Goal: Task Accomplishment & Management: Use online tool/utility

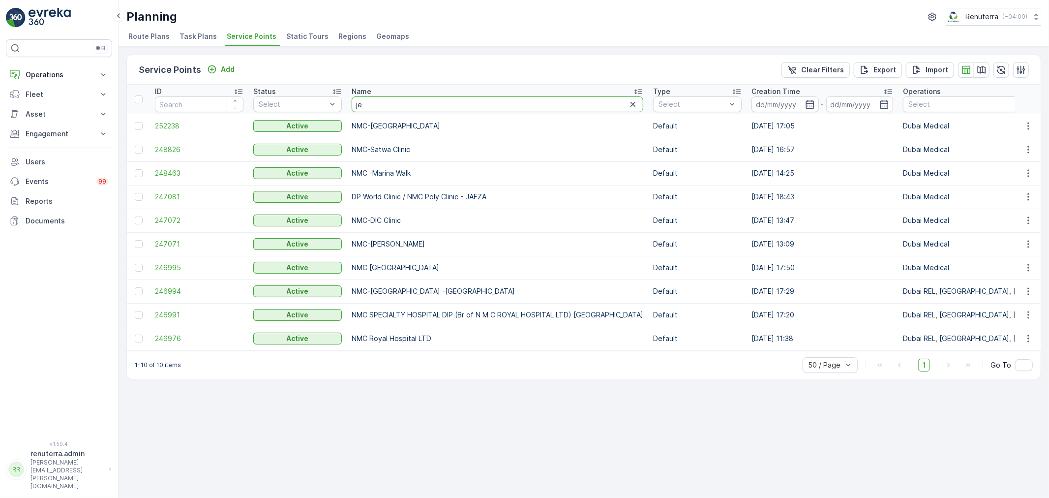
type input "jet"
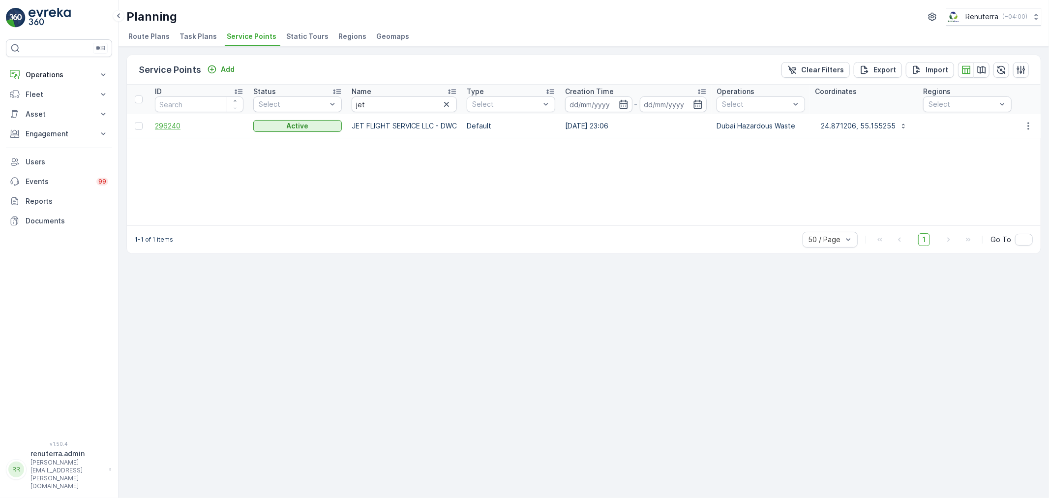
click at [171, 126] on span "296240" at bounding box center [199, 126] width 89 height 10
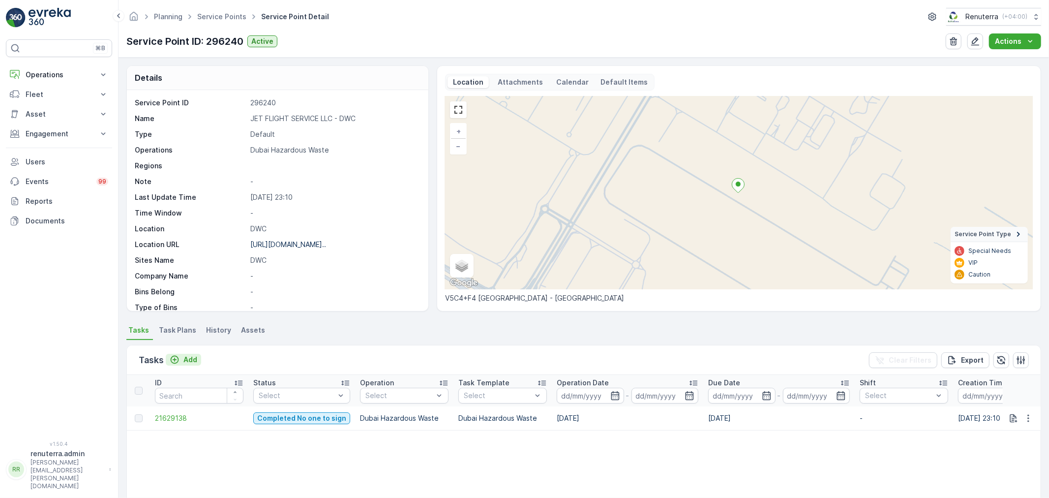
click at [189, 361] on p "Add" at bounding box center [190, 360] width 14 height 10
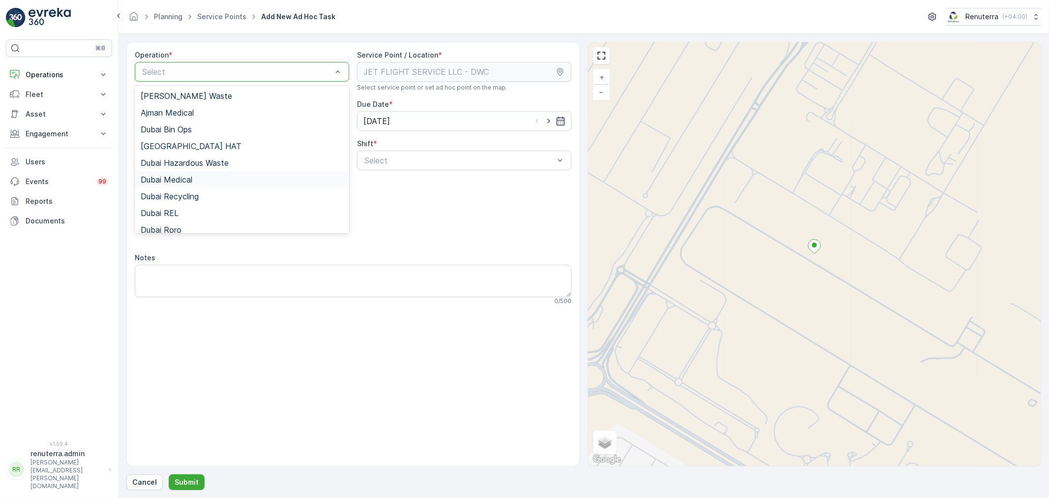
click at [181, 176] on span "Dubai Medical" at bounding box center [167, 179] width 52 height 9
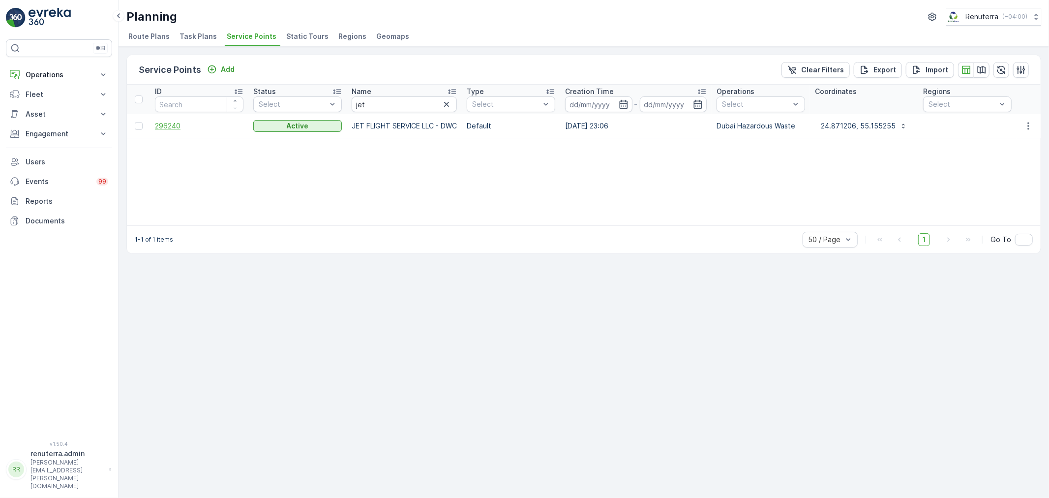
click at [163, 125] on span "296240" at bounding box center [199, 126] width 89 height 10
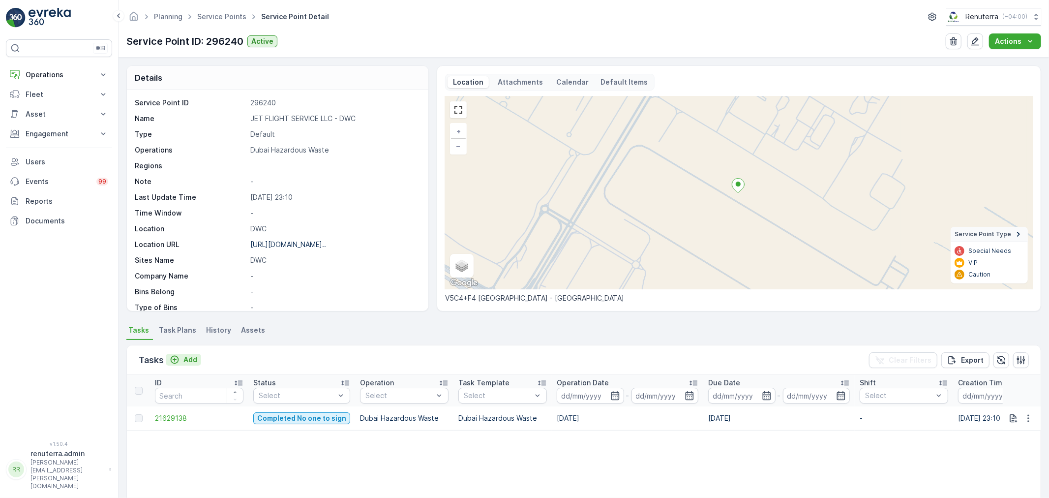
click at [186, 359] on p "Add" at bounding box center [190, 360] width 14 height 10
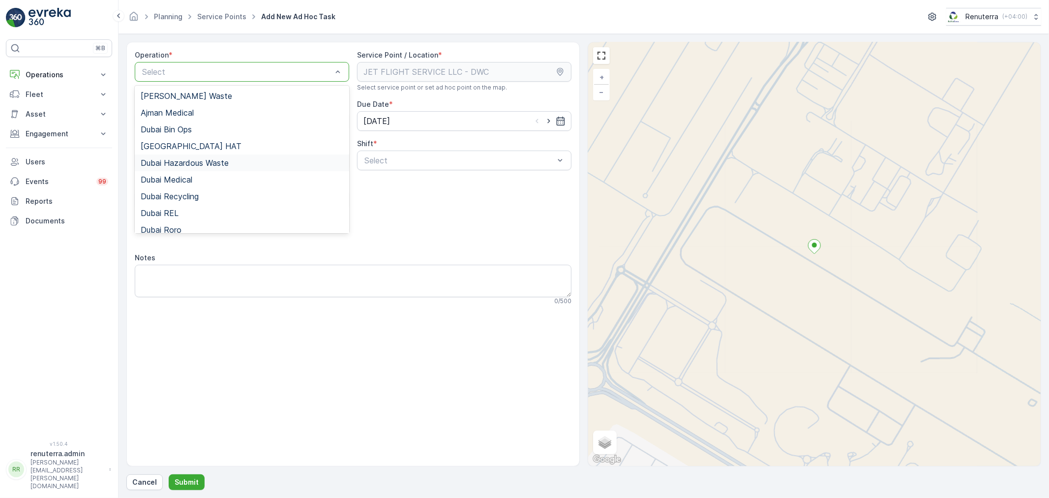
click at [198, 161] on span "Dubai Hazardous Waste" at bounding box center [185, 162] width 88 height 9
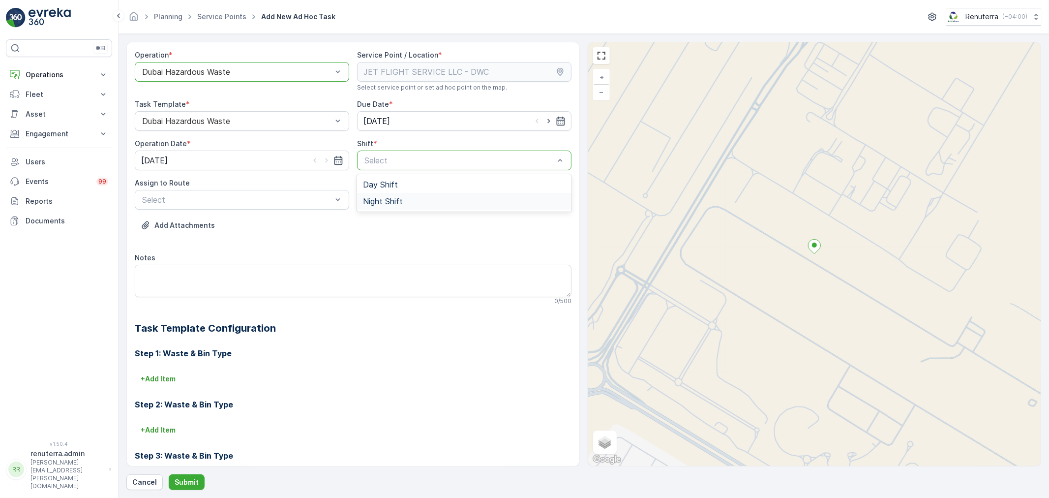
click at [376, 205] on span "Night Shift" at bounding box center [383, 201] width 40 height 9
click at [202, 222] on span "DHAZ201 (Upcoming) - 06EVREKA06" at bounding box center [210, 223] width 139 height 9
click at [182, 476] on button "Submit" at bounding box center [187, 482] width 36 height 16
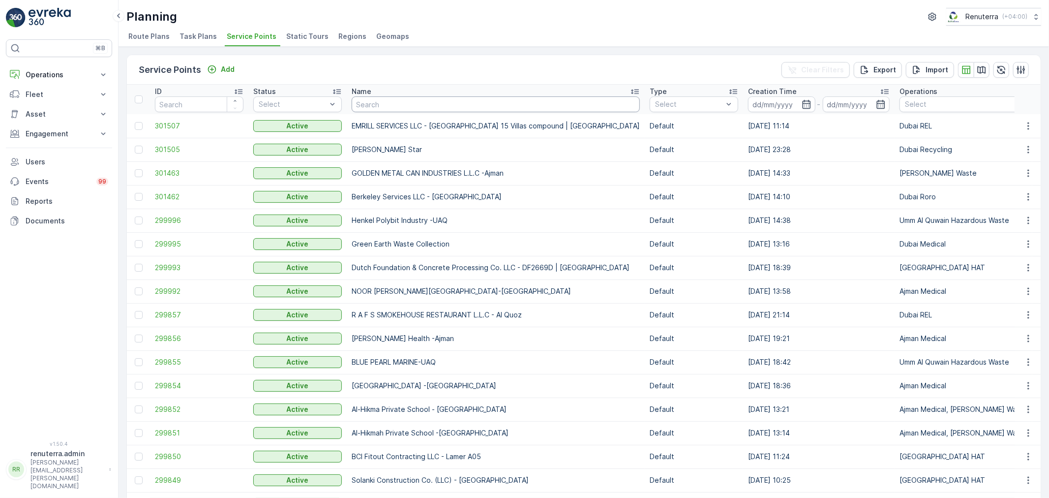
click at [386, 106] on input "text" at bounding box center [496, 104] width 288 height 16
type input "[PERSON_NAME]"
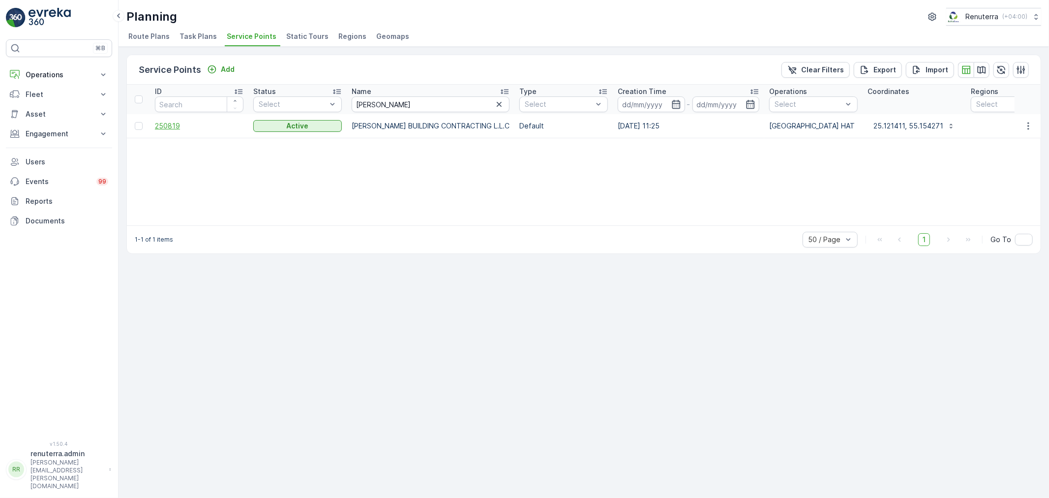
click at [173, 121] on span "250819" at bounding box center [199, 126] width 89 height 10
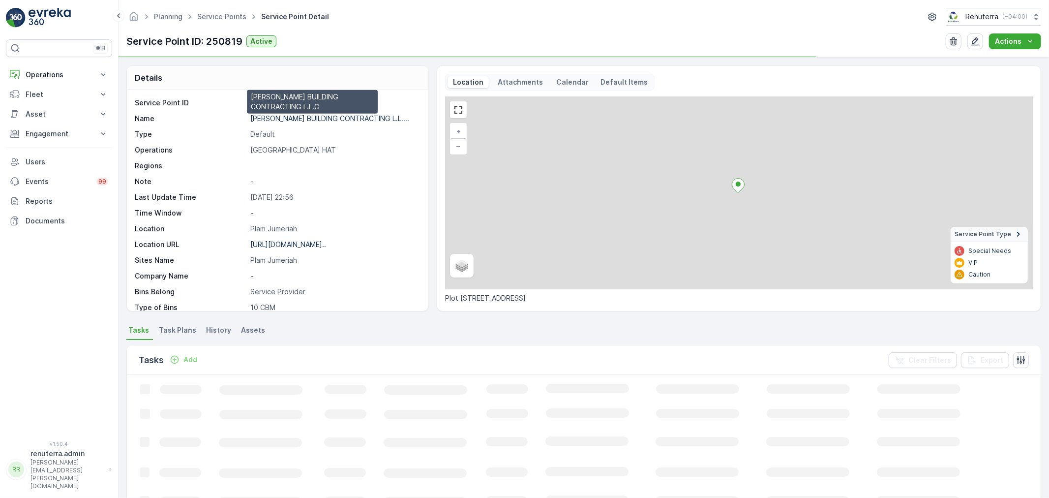
click at [278, 116] on p "[PERSON_NAME] BUILDING CONTRACTING L.L...." at bounding box center [329, 118] width 159 height 8
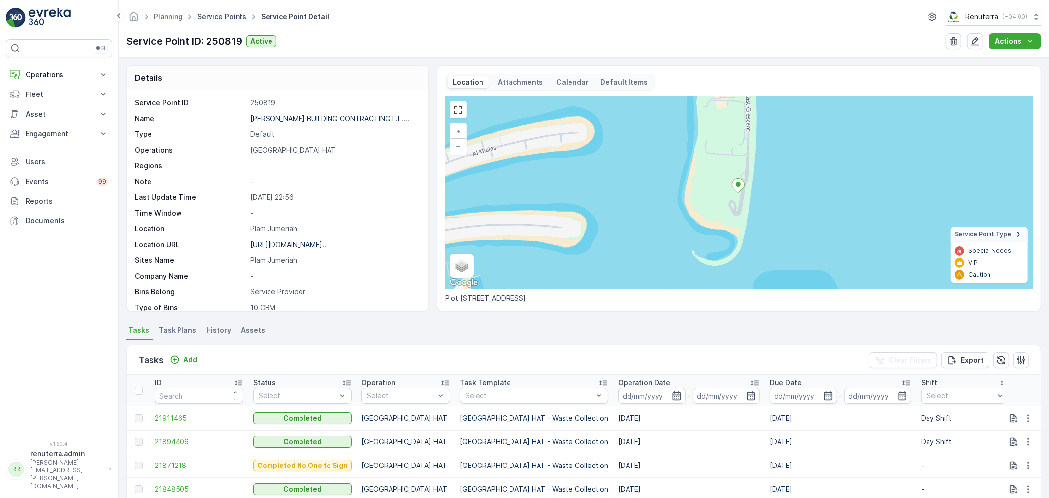
click at [221, 15] on link "Service Points" at bounding box center [221, 16] width 49 height 8
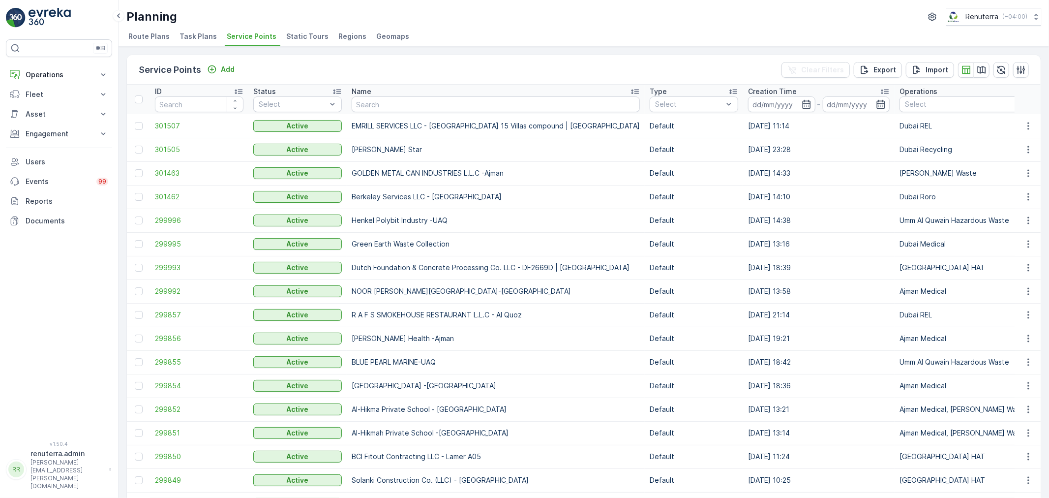
click at [390, 100] on input "text" at bounding box center [496, 104] width 288 height 16
type input "a"
type input "zah"
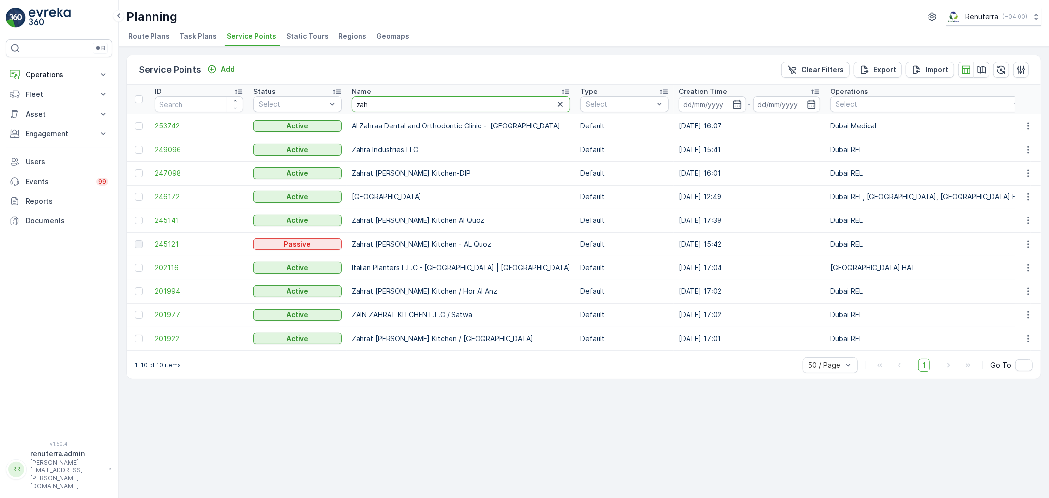
click at [381, 104] on input "zah" at bounding box center [461, 104] width 219 height 16
type input "zahra"
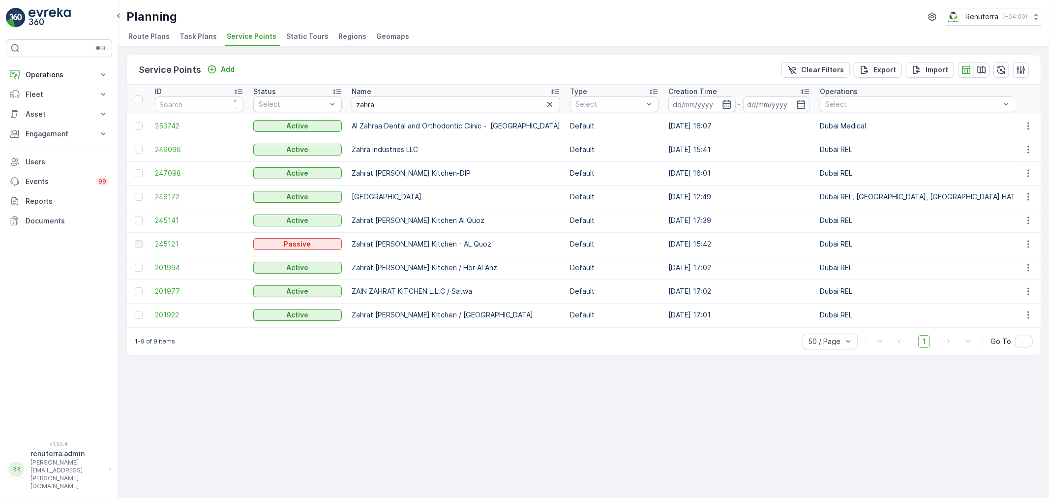
click at [165, 195] on span "246172" at bounding box center [199, 197] width 89 height 10
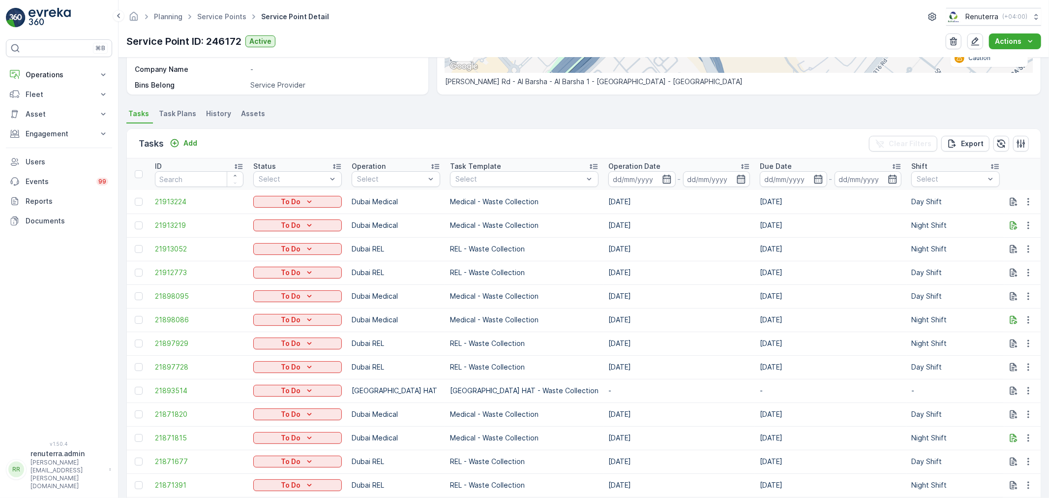
scroll to position [218, 0]
click at [1025, 386] on icon "button" at bounding box center [1029, 389] width 10 height 10
click at [1002, 427] on span "Change Route" at bounding box center [1003, 431] width 48 height 10
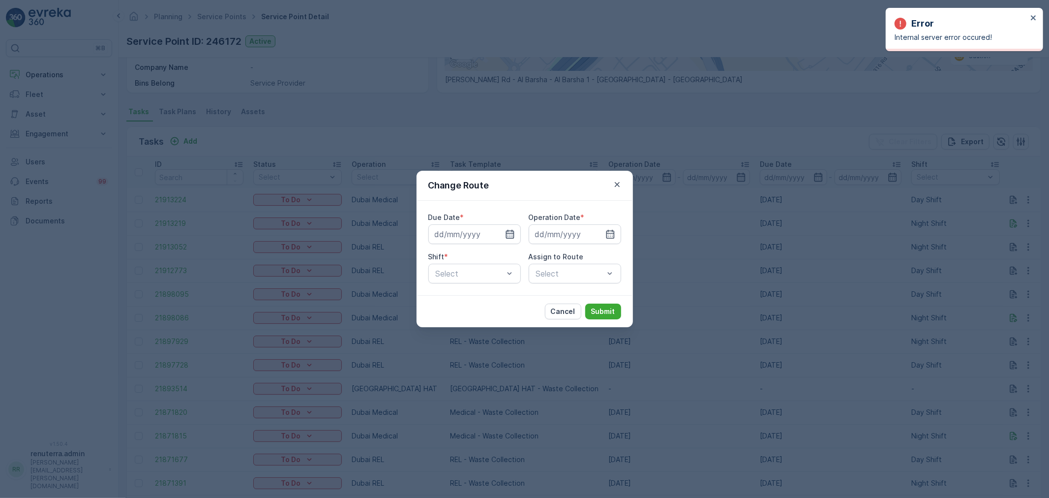
click at [511, 230] on icon "button" at bounding box center [510, 234] width 10 height 10
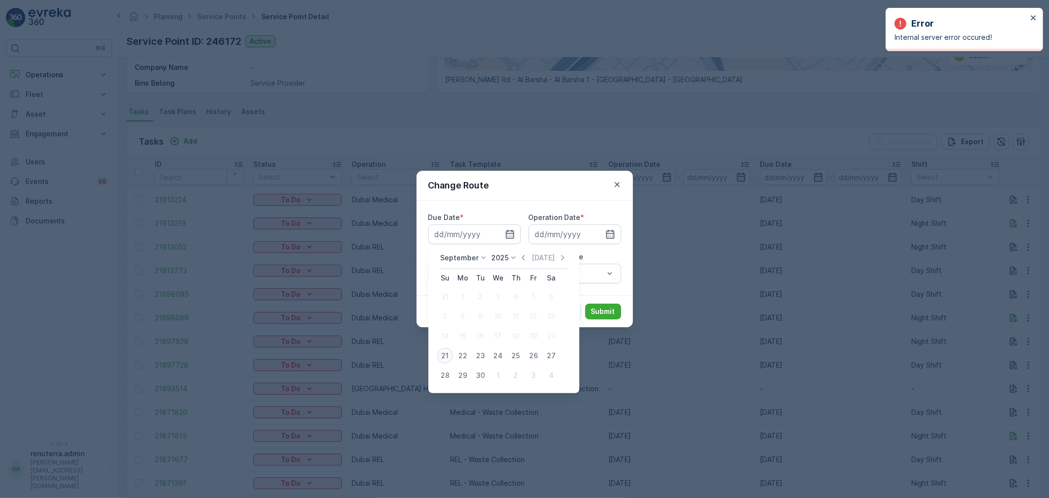
click at [440, 351] on div "21" at bounding box center [445, 356] width 16 height 16
type input "[DATE]"
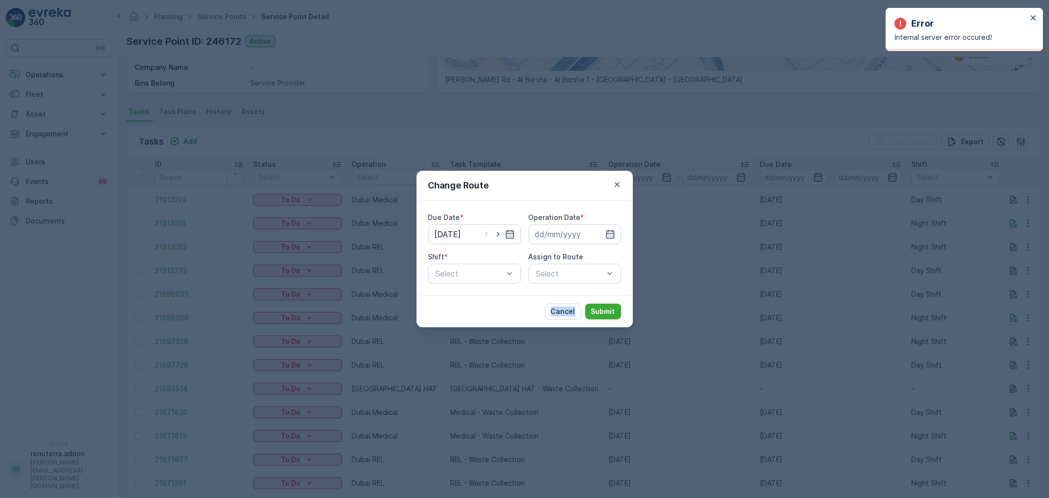
click at [440, 351] on div "Change Route Due Date * [DATE] Operation Date * Shift * Select Assign to Route …" at bounding box center [524, 249] width 1049 height 498
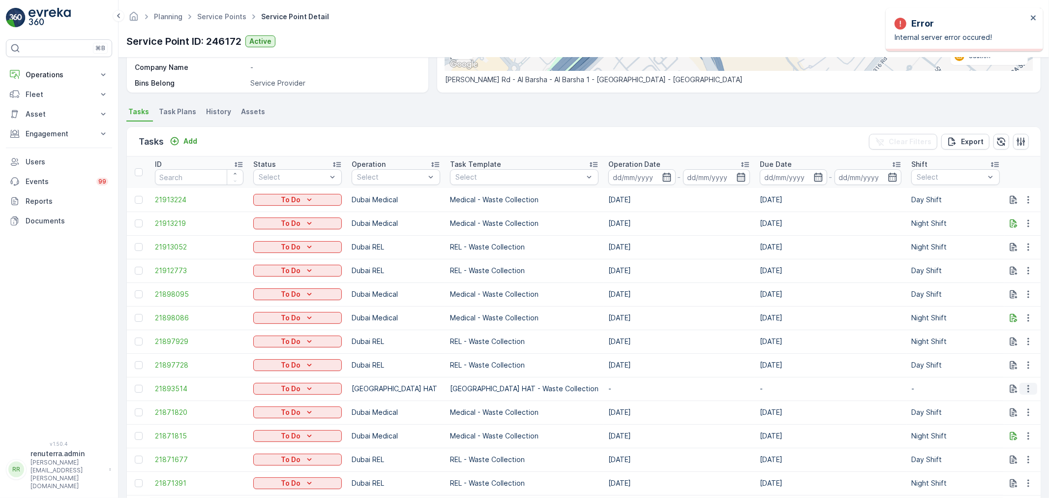
click at [1021, 385] on button "button" at bounding box center [1029, 389] width 18 height 12
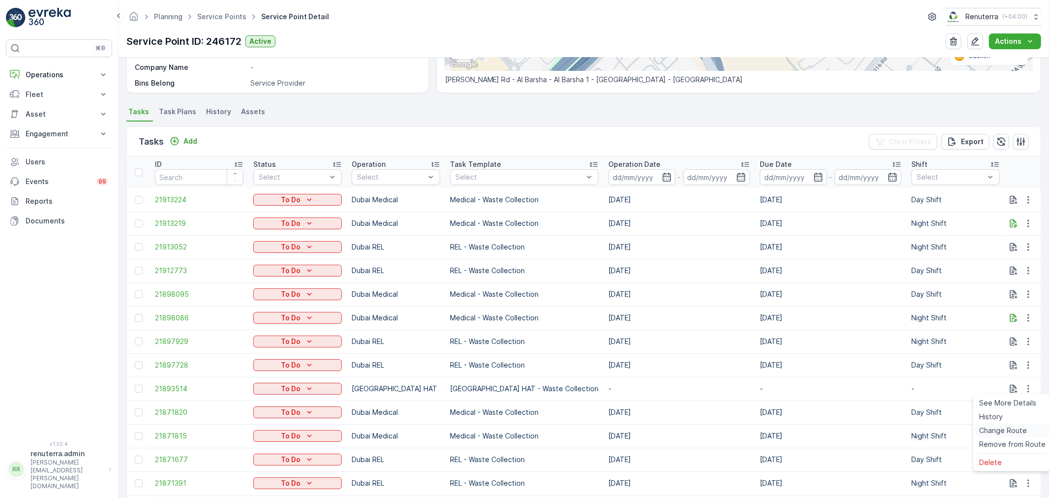
click at [999, 427] on span "Change Route" at bounding box center [1003, 431] width 48 height 10
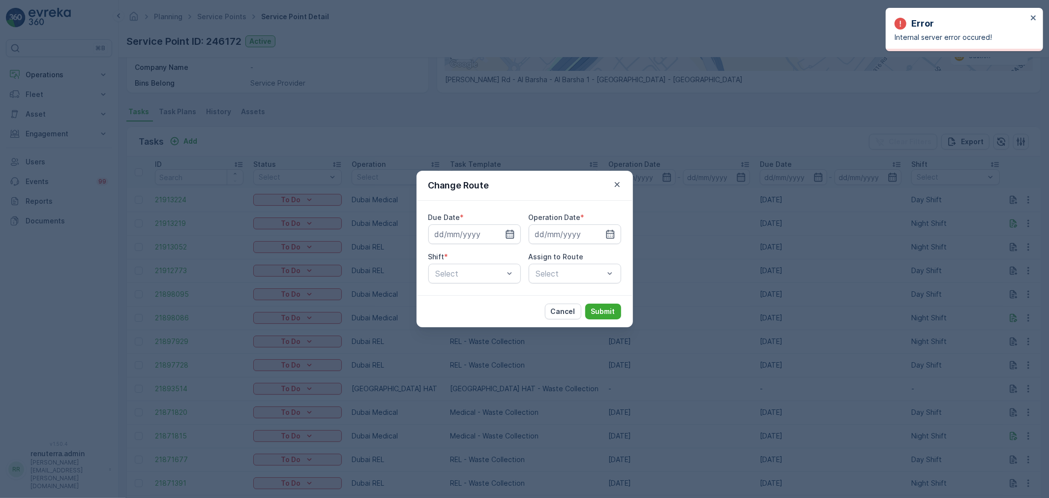
click at [505, 236] on icon "button" at bounding box center [510, 234] width 10 height 10
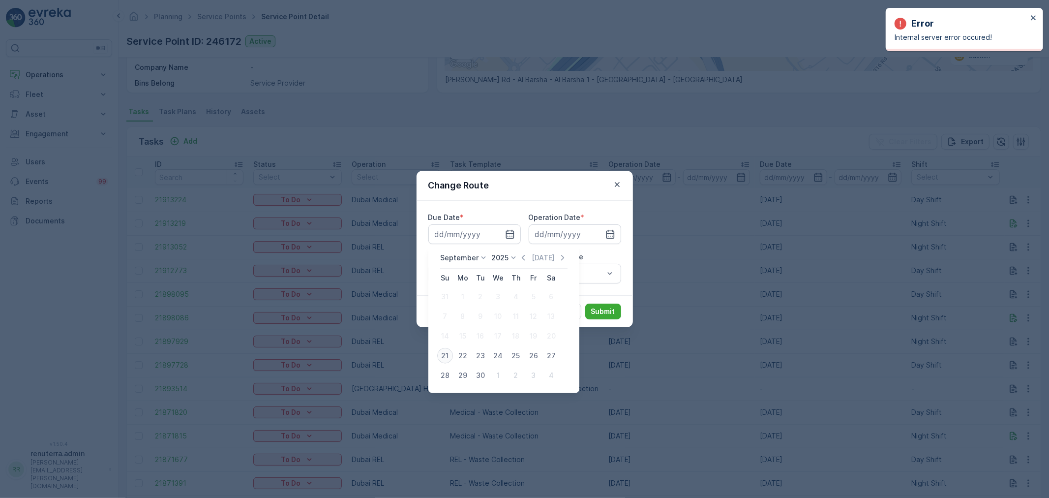
click at [442, 356] on div "21" at bounding box center [445, 356] width 16 height 16
type input "[DATE]"
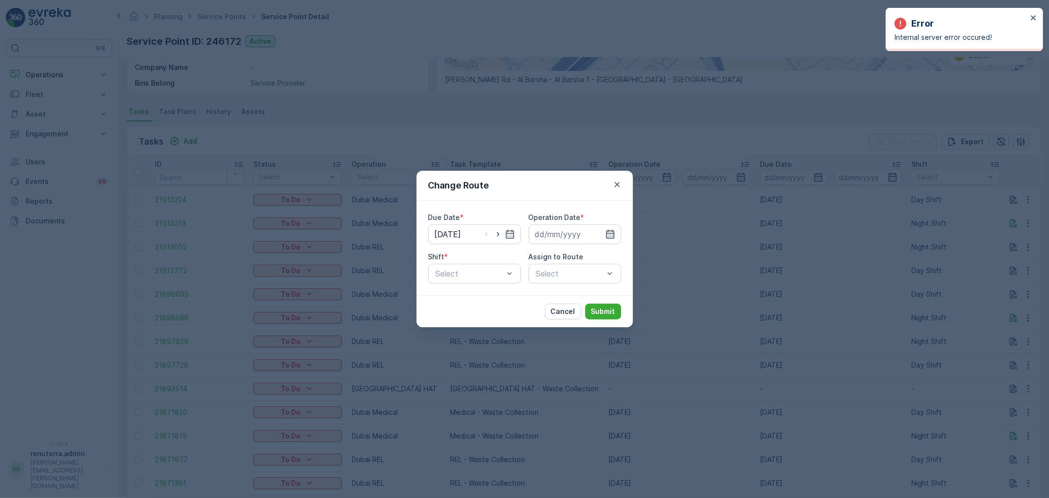
click at [607, 234] on icon "button" at bounding box center [610, 234] width 8 height 9
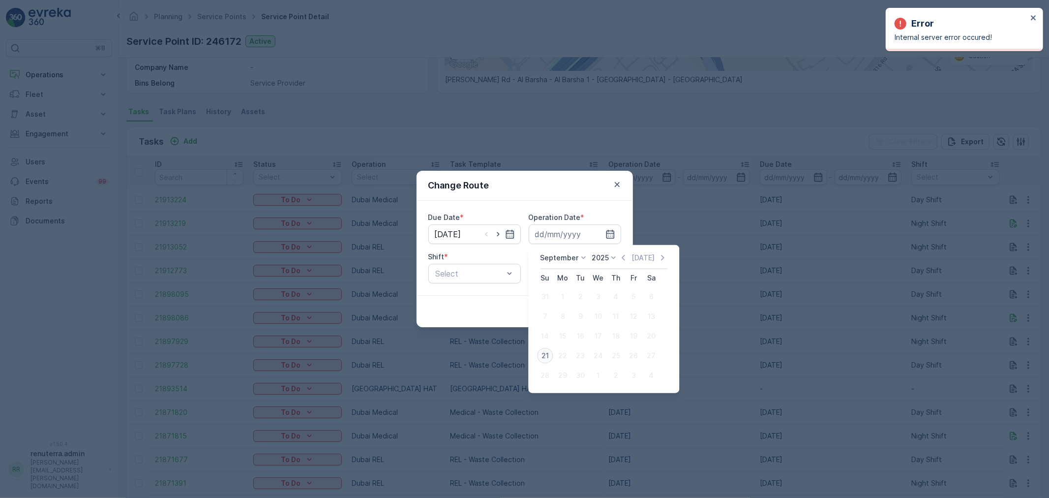
click at [547, 352] on div "21" at bounding box center [545, 356] width 16 height 16
type input "[DATE]"
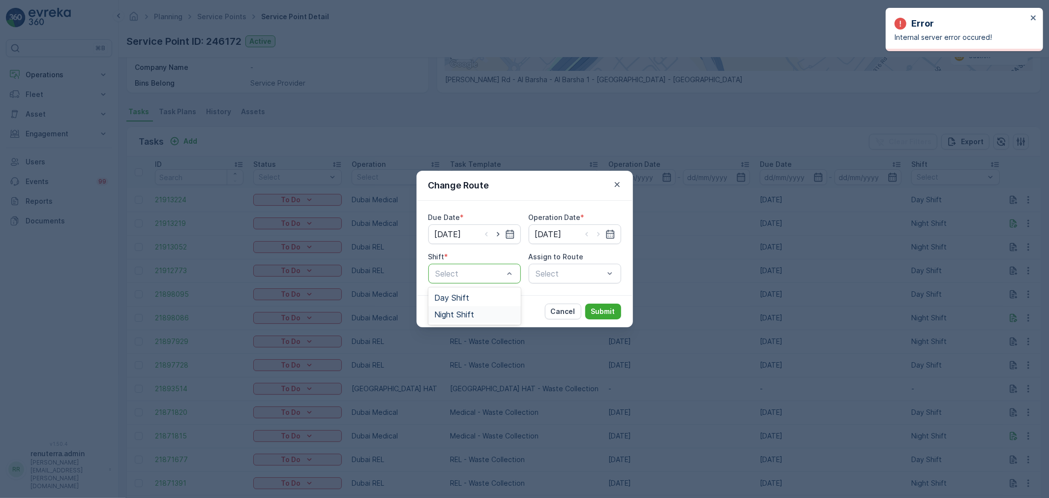
drag, startPoint x: 460, startPoint y: 311, endPoint x: 544, endPoint y: 276, distance: 91.1
click at [460, 312] on span "Night Shift" at bounding box center [454, 314] width 40 height 9
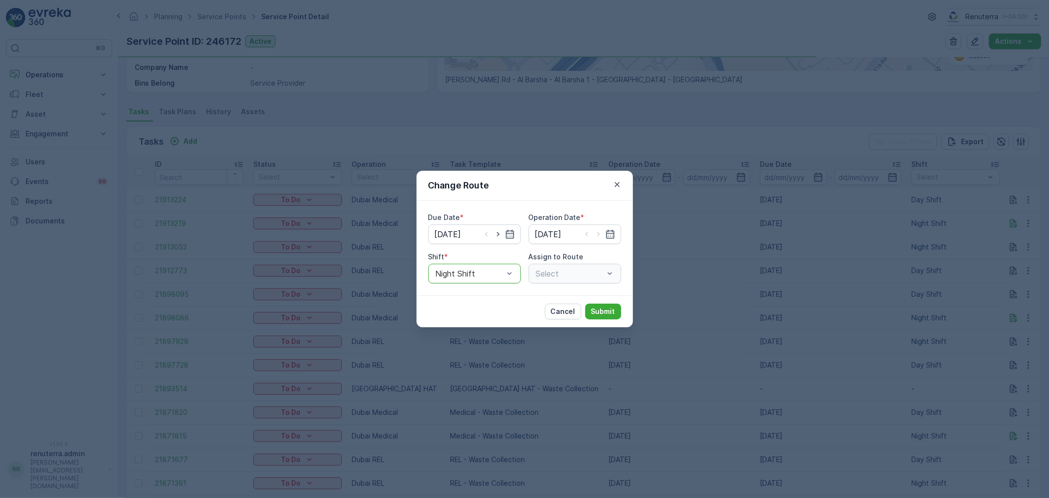
click at [546, 276] on div "Select" at bounding box center [575, 274] width 92 height 20
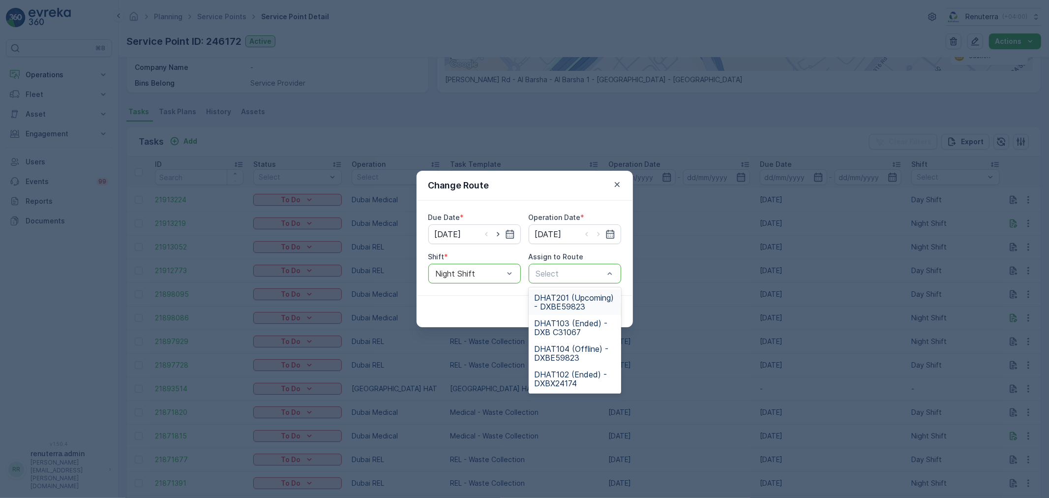
click at [552, 303] on span "DHAT201 (Upcoming) - DXBE59823" at bounding box center [575, 302] width 81 height 18
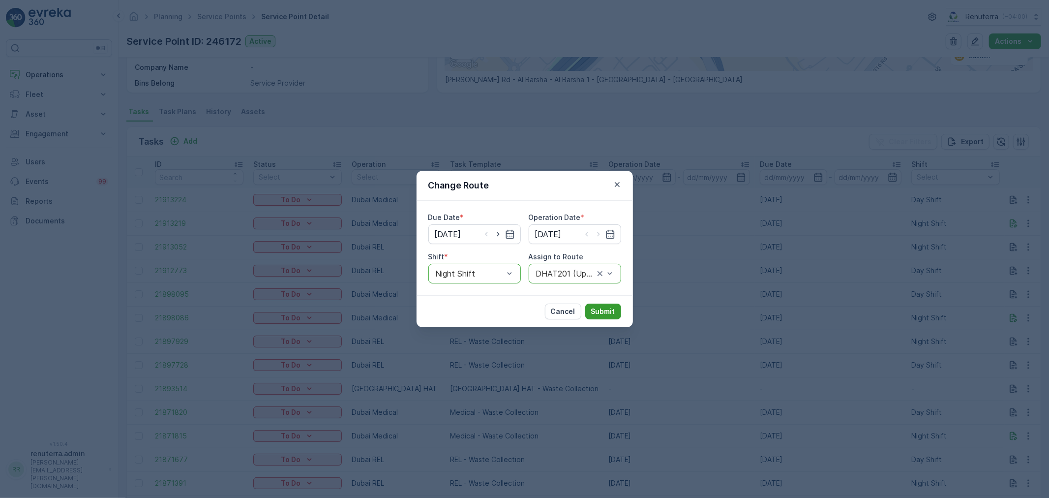
click at [614, 308] on p "Submit" at bounding box center [603, 311] width 24 height 10
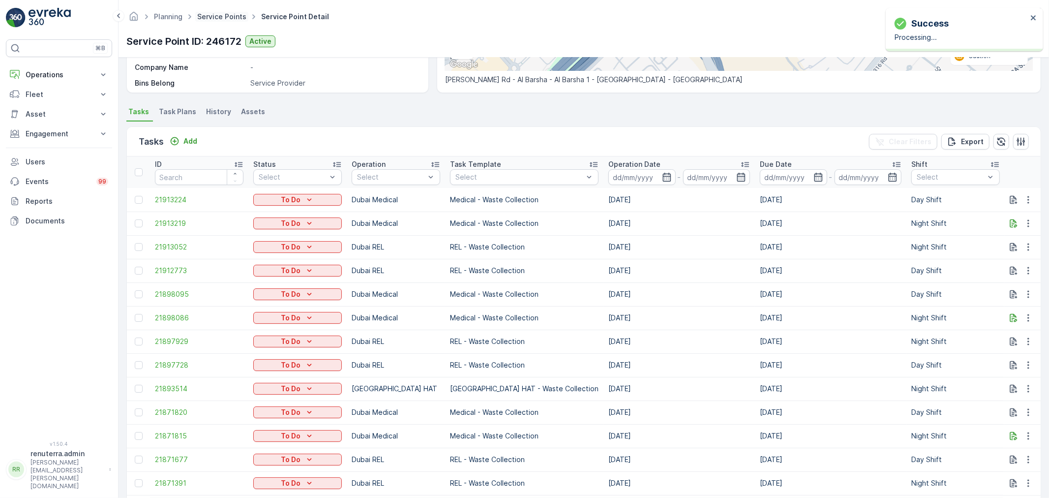
click at [217, 17] on link "Service Points" at bounding box center [221, 16] width 49 height 8
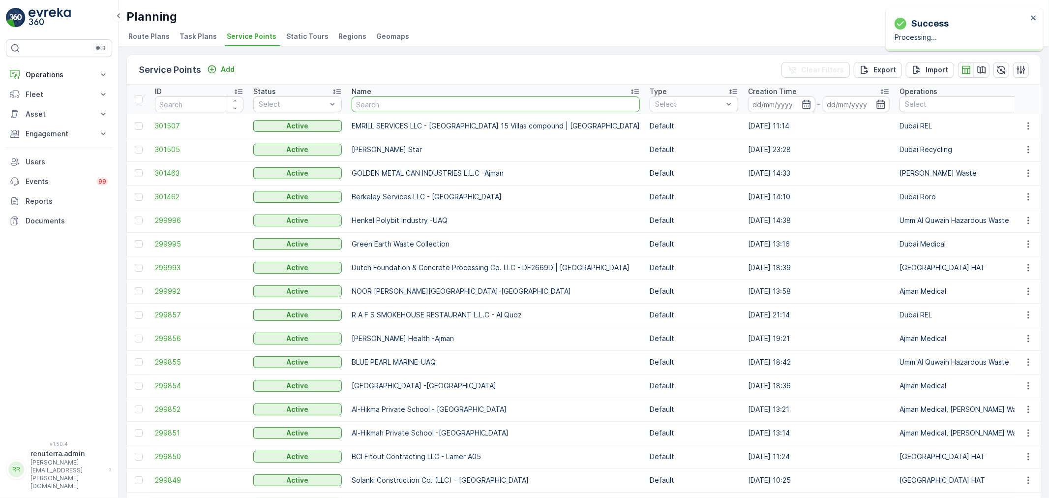
click at [395, 102] on input "text" at bounding box center [496, 104] width 288 height 16
type input "deco"
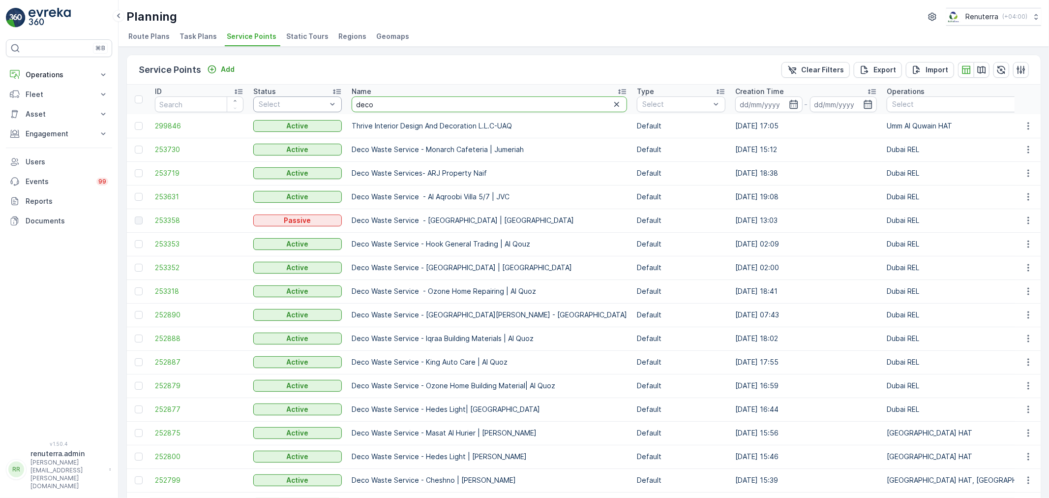
drag, startPoint x: 283, startPoint y: 144, endPoint x: 282, endPoint y: 110, distance: 34.0
type input "salute"
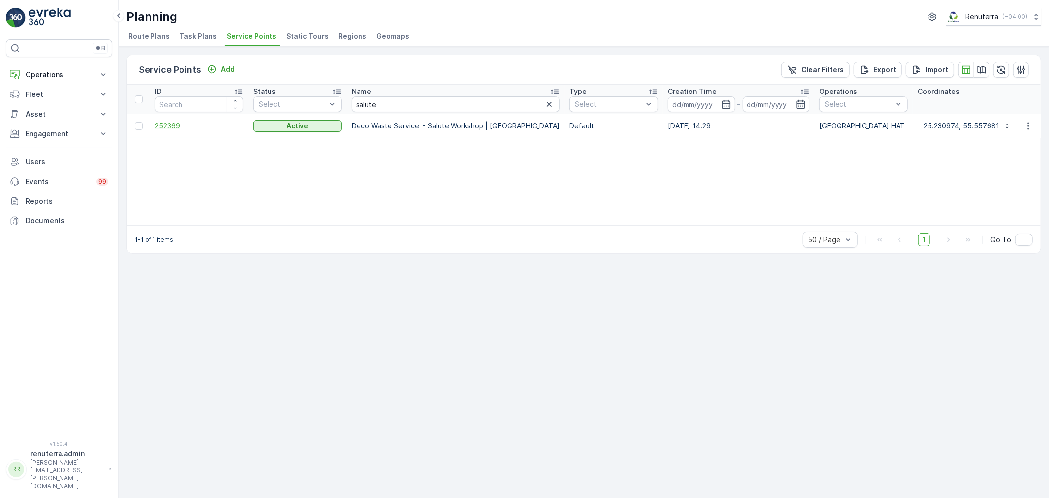
click at [165, 126] on span "252369" at bounding box center [199, 126] width 89 height 10
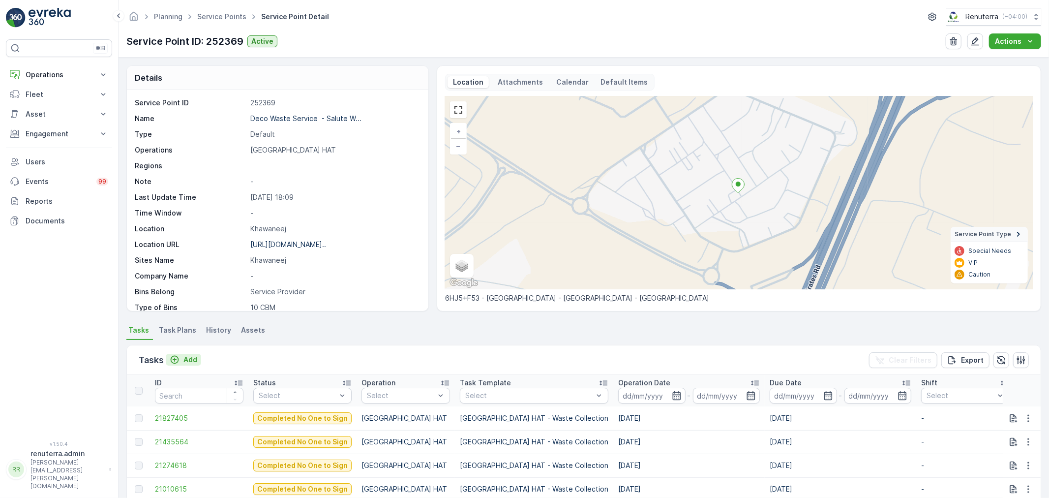
click at [176, 356] on icon "Add" at bounding box center [175, 360] width 8 height 8
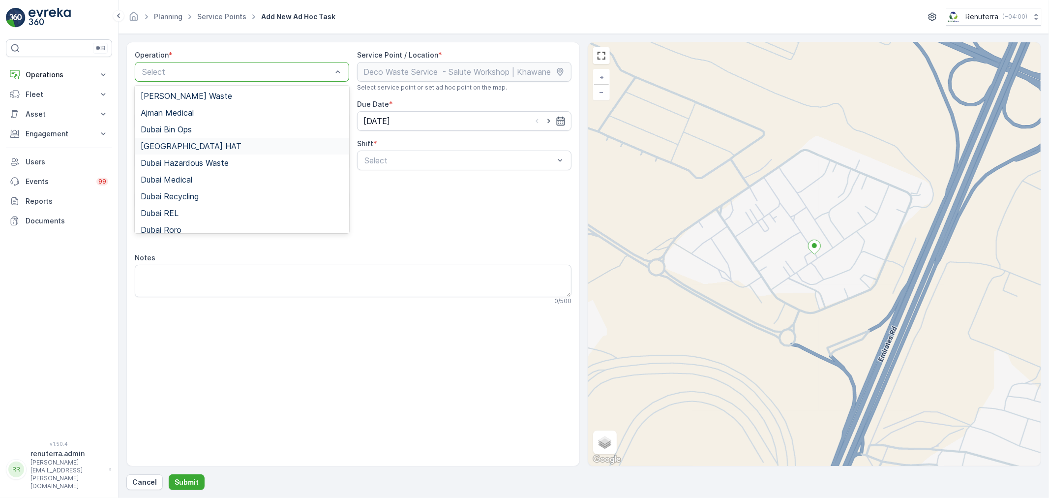
click at [178, 139] on div "[GEOGRAPHIC_DATA] HAT" at bounding box center [242, 146] width 214 height 17
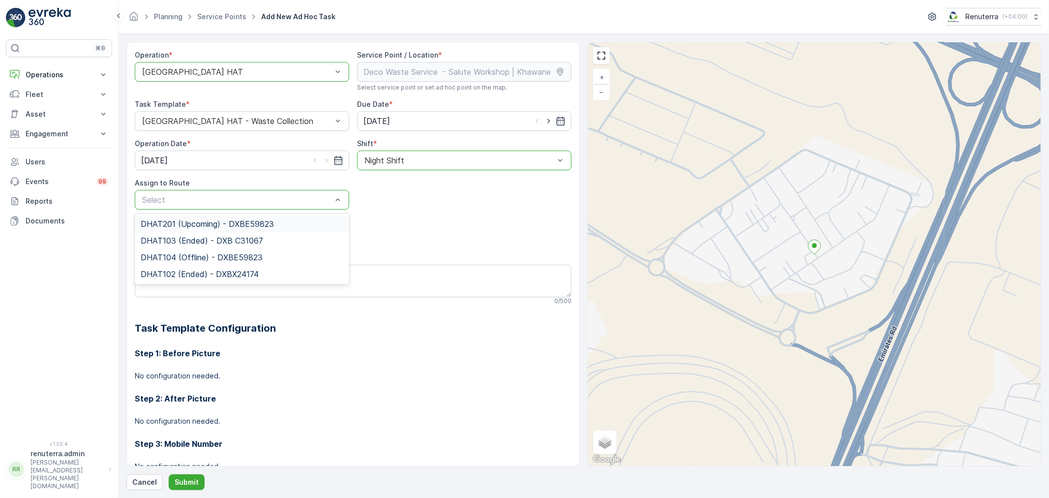
click at [176, 222] on span "DHAT201 (Upcoming) - DXBE59823" at bounding box center [207, 223] width 133 height 9
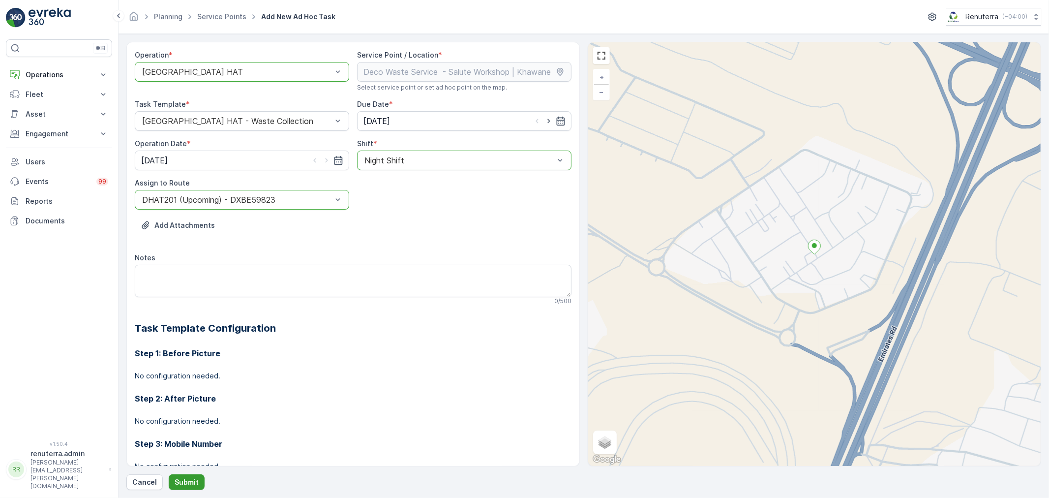
click at [189, 481] on p "Submit" at bounding box center [187, 482] width 24 height 10
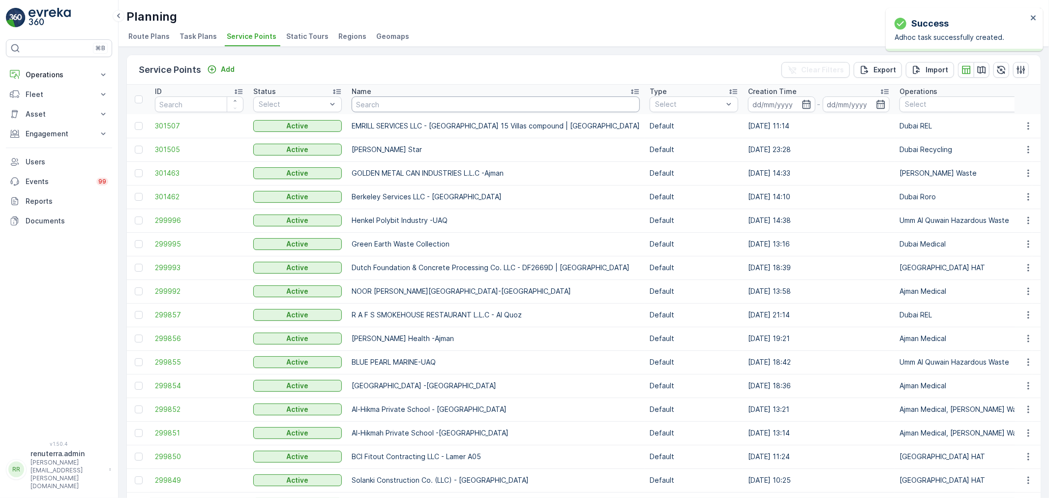
click at [376, 104] on input "text" at bounding box center [496, 104] width 288 height 16
type input "al taye"
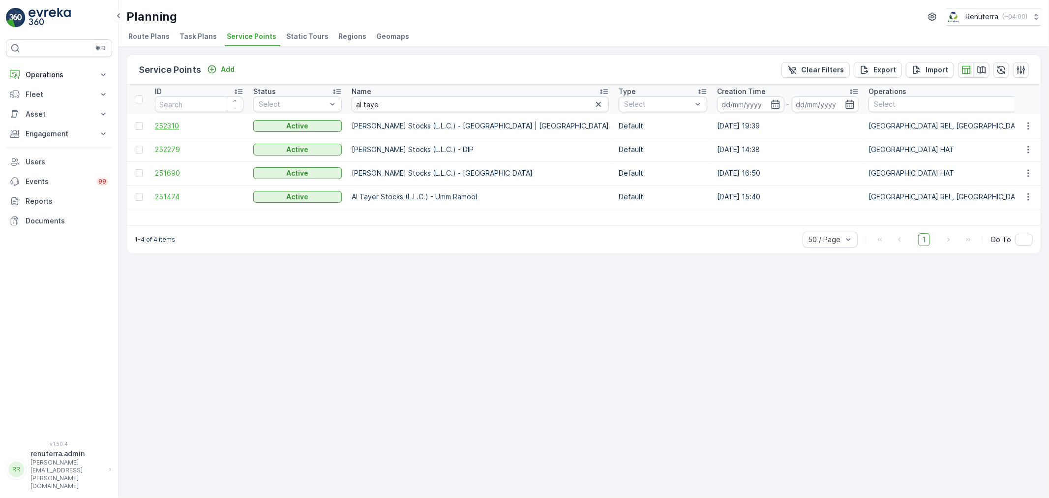
click at [173, 126] on span "252310" at bounding box center [199, 126] width 89 height 10
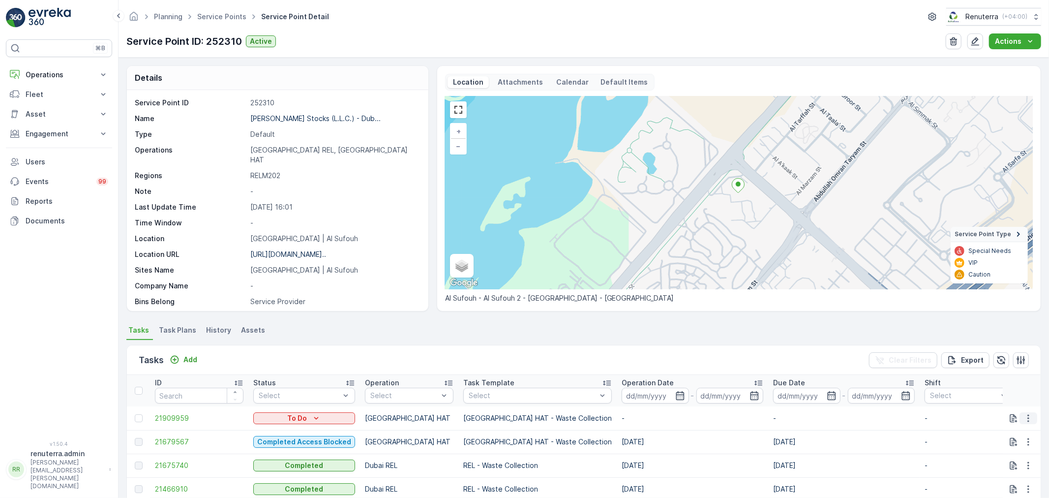
click at [1028, 421] on icon "button" at bounding box center [1028, 417] width 1 height 7
click at [995, 369] on span "Change Route" at bounding box center [1003, 371] width 48 height 10
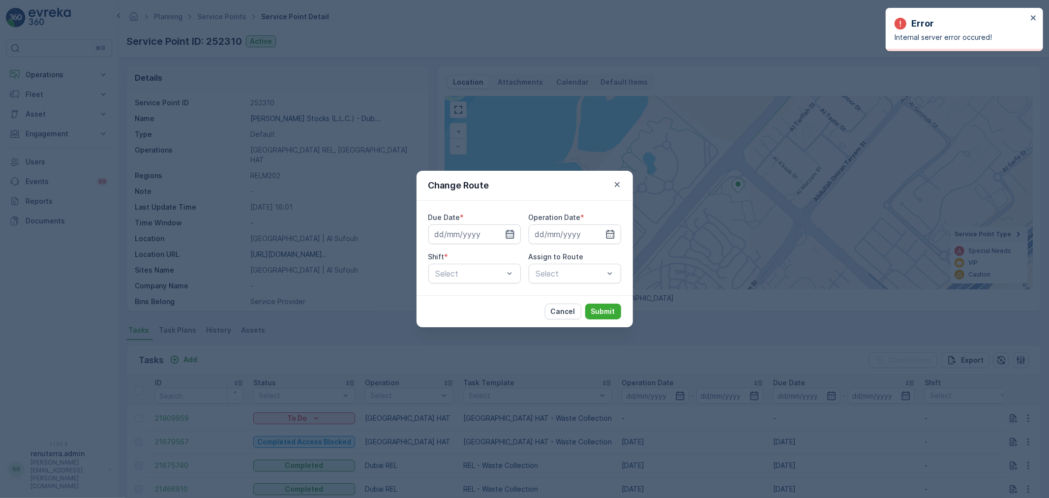
click at [508, 234] on icon "button" at bounding box center [510, 234] width 10 height 10
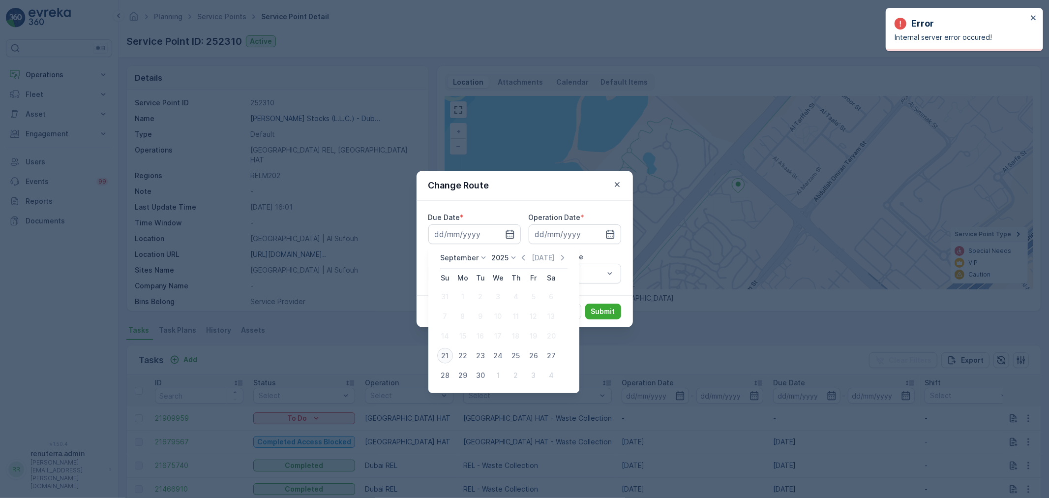
click at [443, 350] on div "21" at bounding box center [445, 356] width 16 height 16
type input "[DATE]"
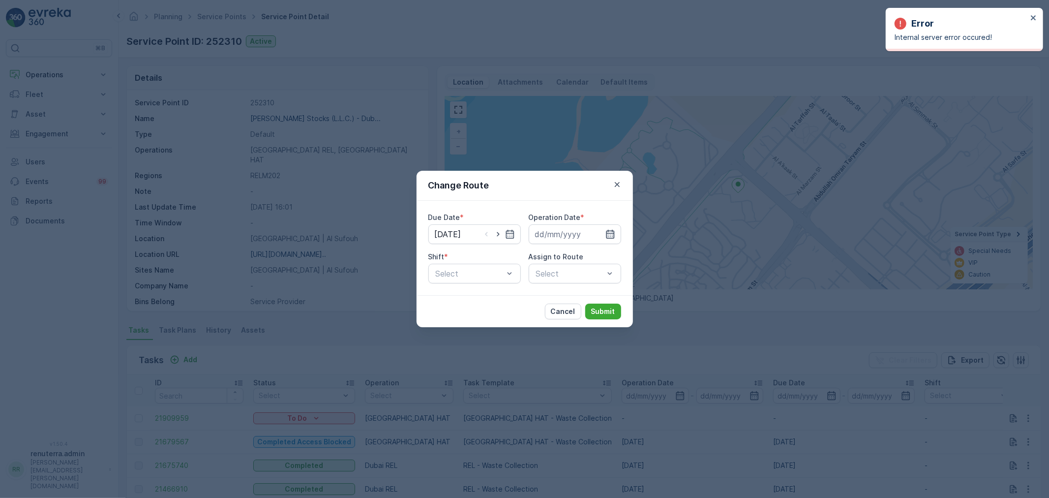
click at [606, 238] on icon "button" at bounding box center [611, 234] width 10 height 10
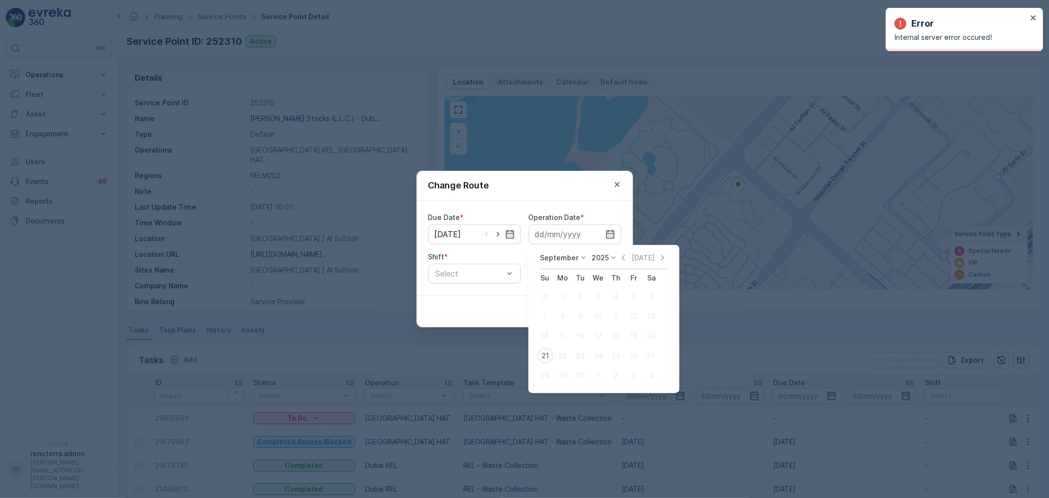
click at [543, 356] on div "21" at bounding box center [545, 356] width 16 height 16
type input "[DATE]"
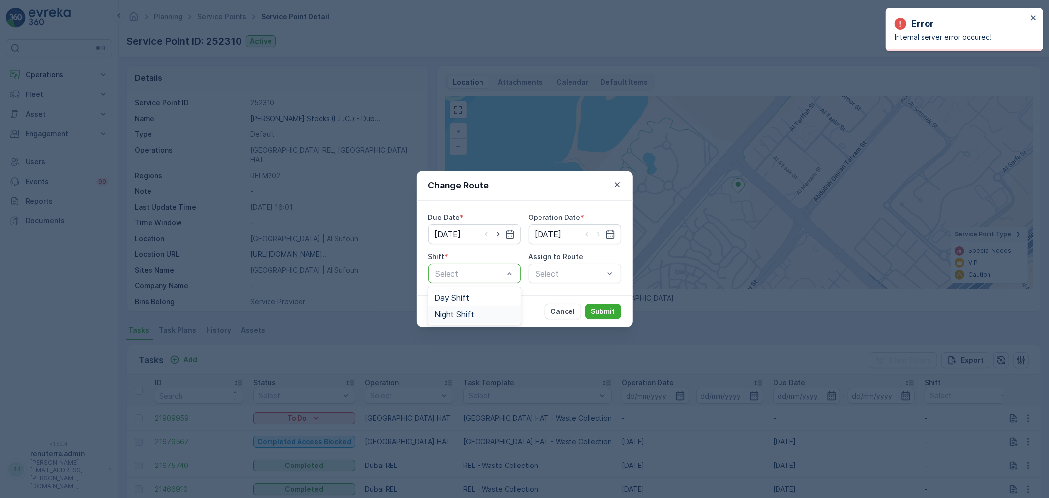
click at [455, 312] on span "Night Shift" at bounding box center [454, 314] width 40 height 9
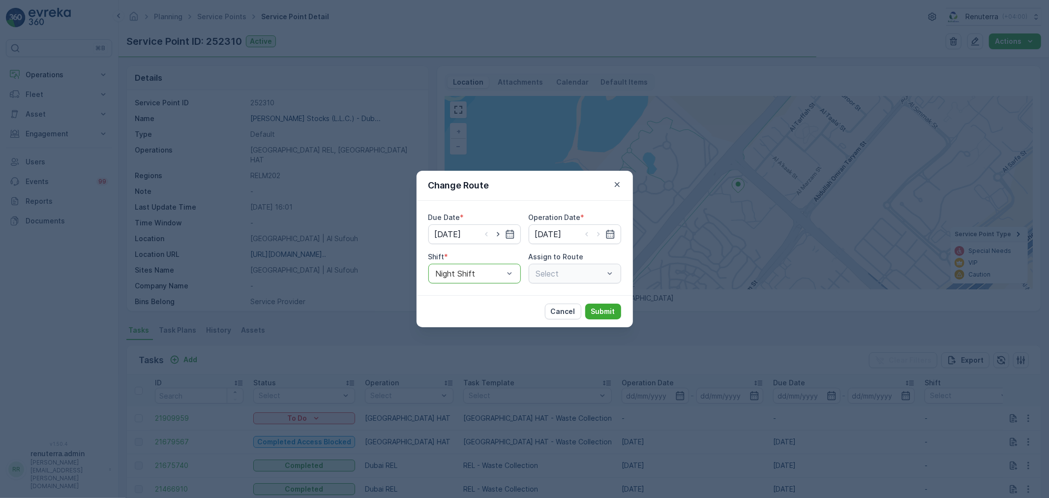
click at [552, 275] on div "Select" at bounding box center [575, 274] width 92 height 20
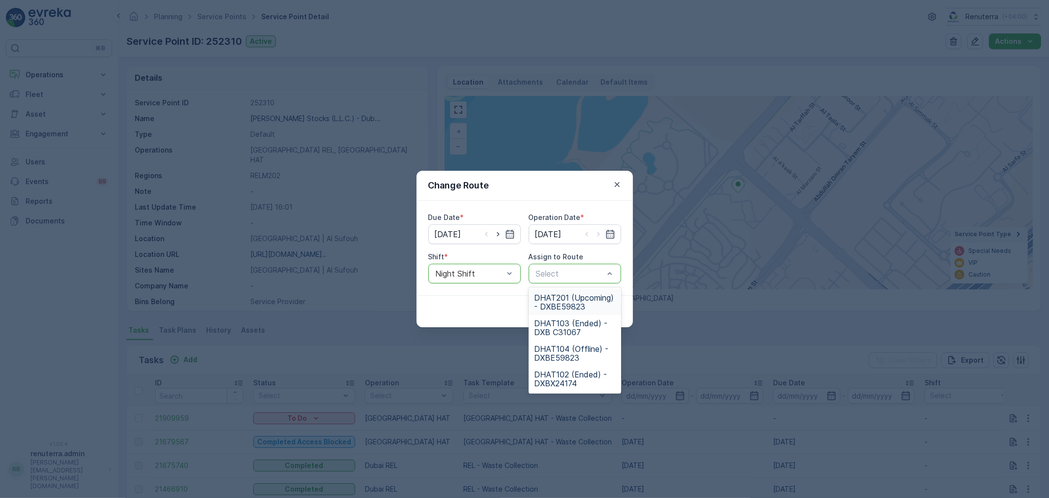
click at [574, 306] on span "DHAT201 (Upcoming) - DXBE59823" at bounding box center [575, 302] width 81 height 18
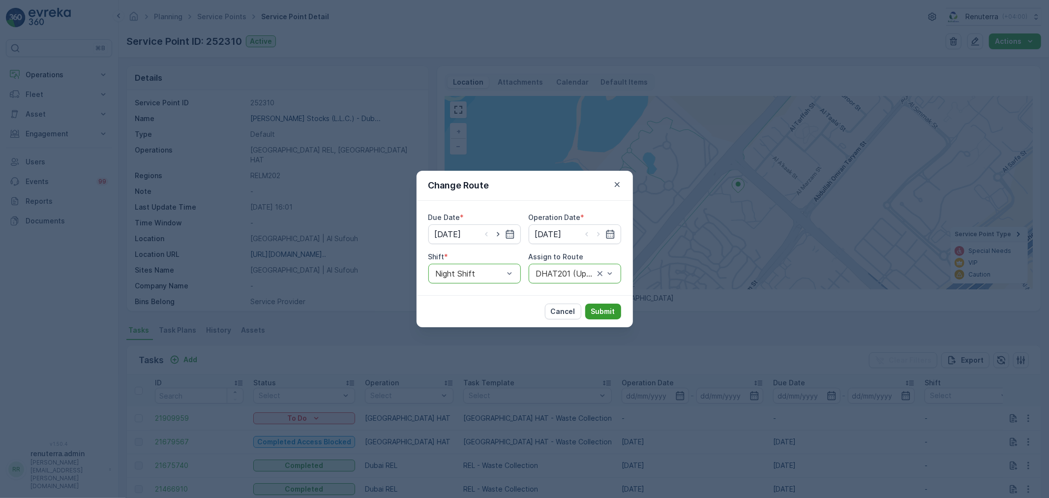
click at [602, 310] on p "Submit" at bounding box center [603, 311] width 24 height 10
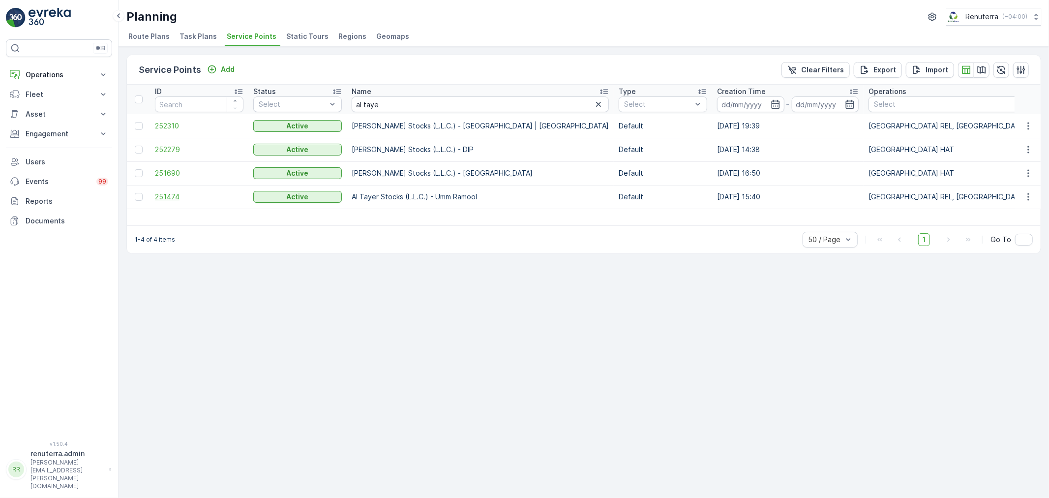
click at [171, 193] on span "251474" at bounding box center [199, 197] width 89 height 10
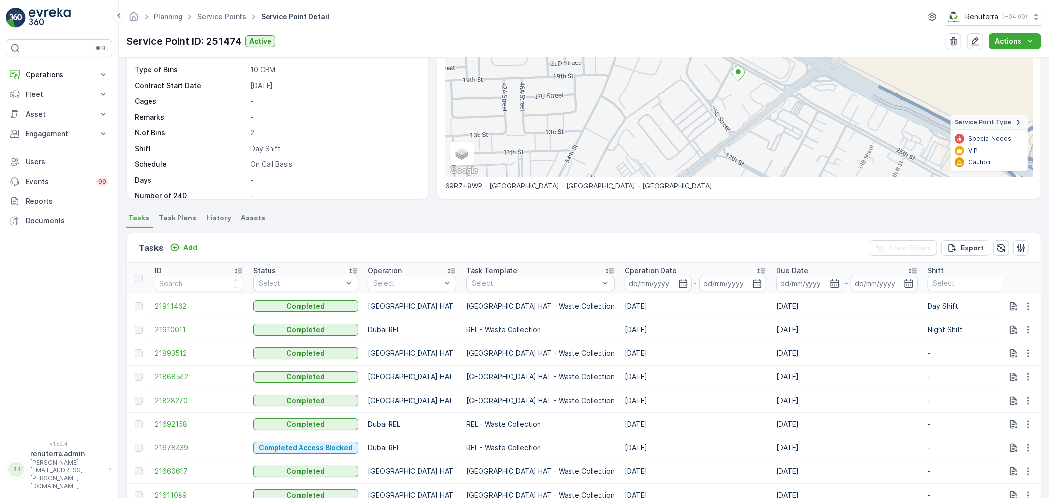
scroll to position [164, 0]
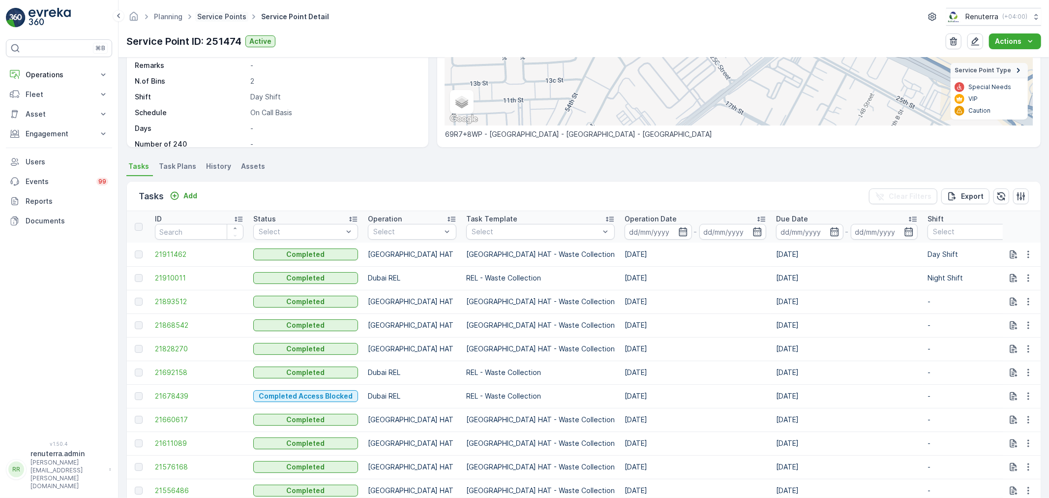
click at [218, 18] on link "Service Points" at bounding box center [221, 16] width 49 height 8
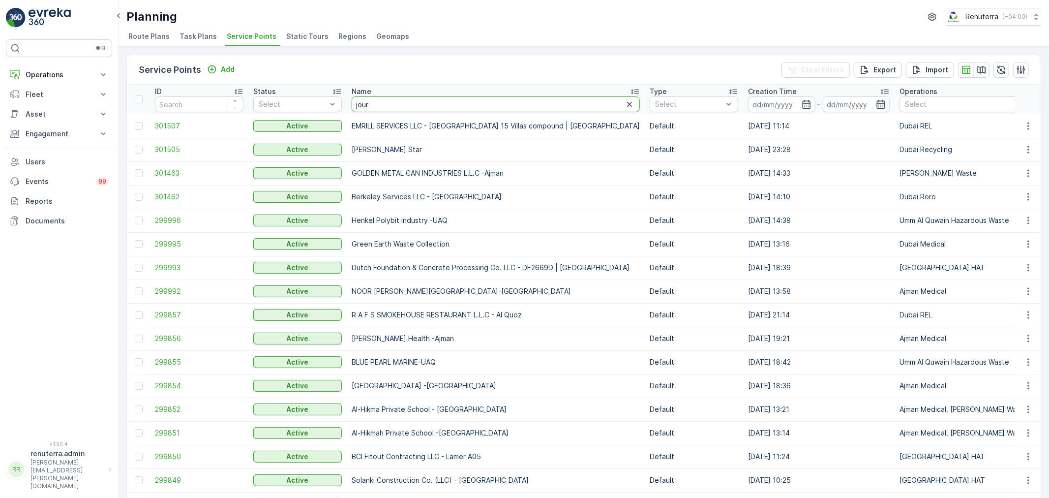
type input "joury"
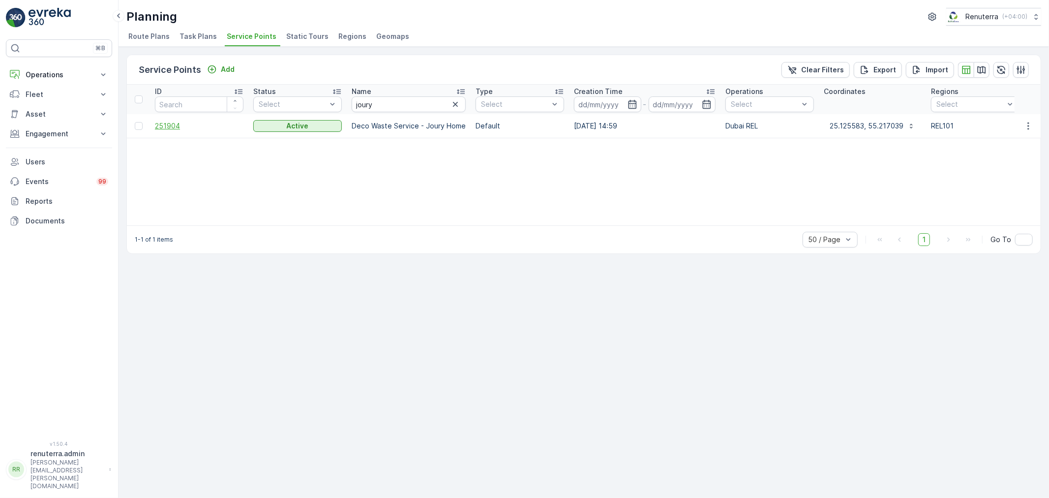
click at [171, 130] on span "251904" at bounding box center [199, 126] width 89 height 10
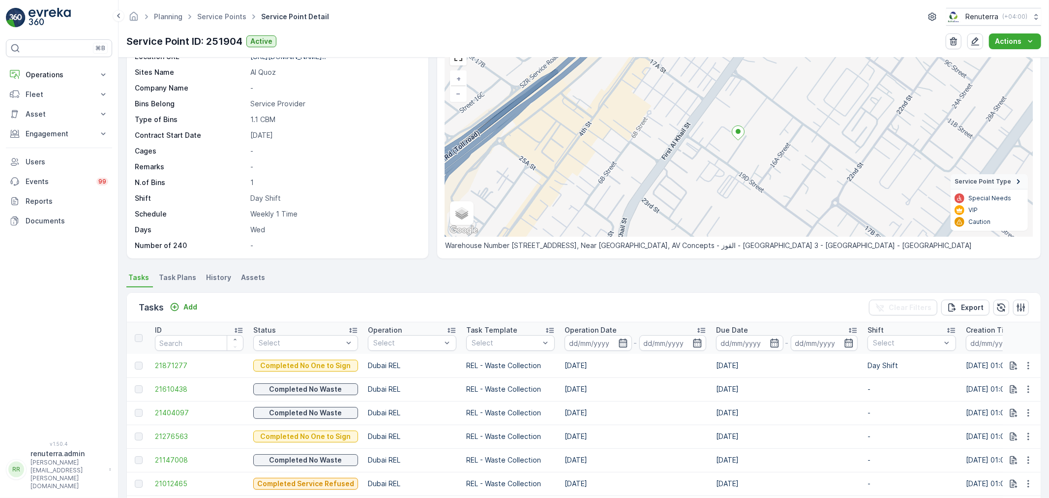
scroll to position [109, 0]
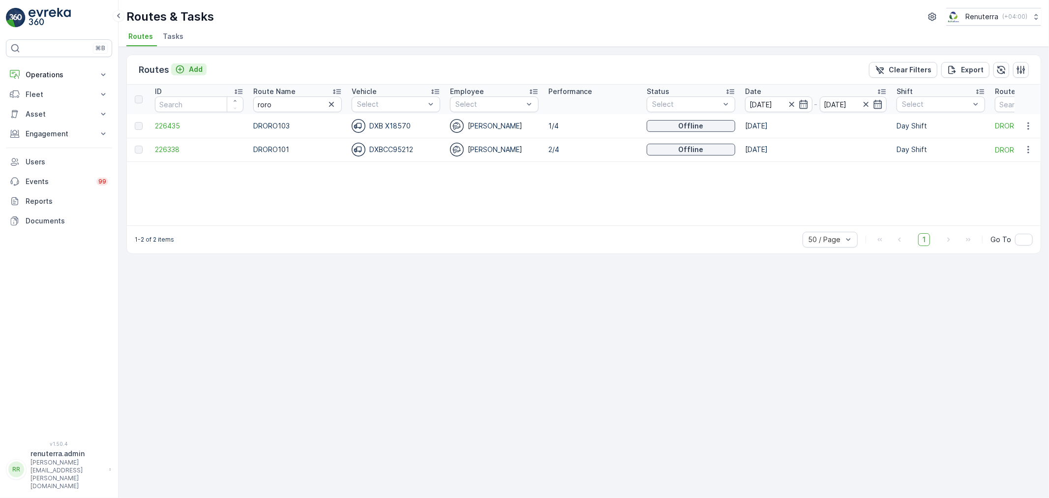
click at [195, 69] on p "Add" at bounding box center [196, 69] width 14 height 10
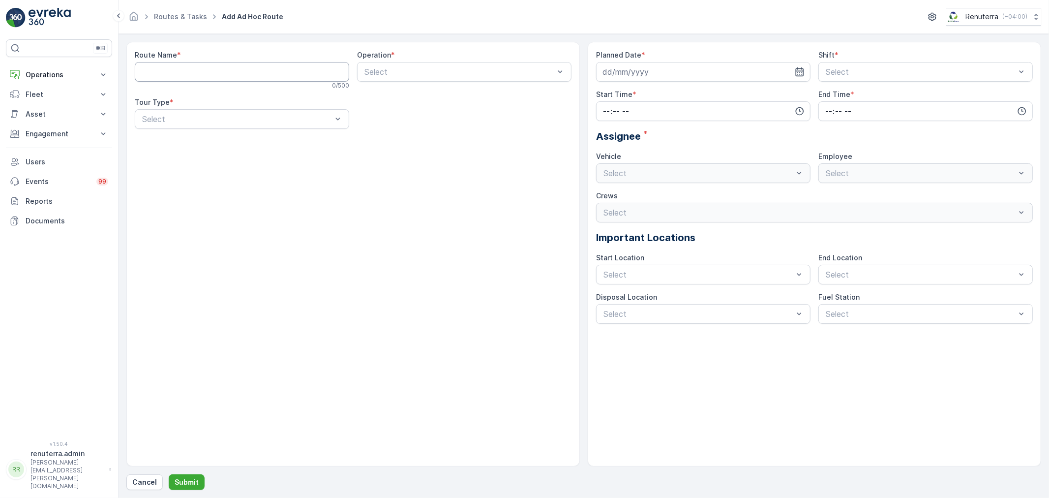
click at [247, 75] on Name "Route Name" at bounding box center [242, 72] width 214 height 20
type Name "DHAZ201"
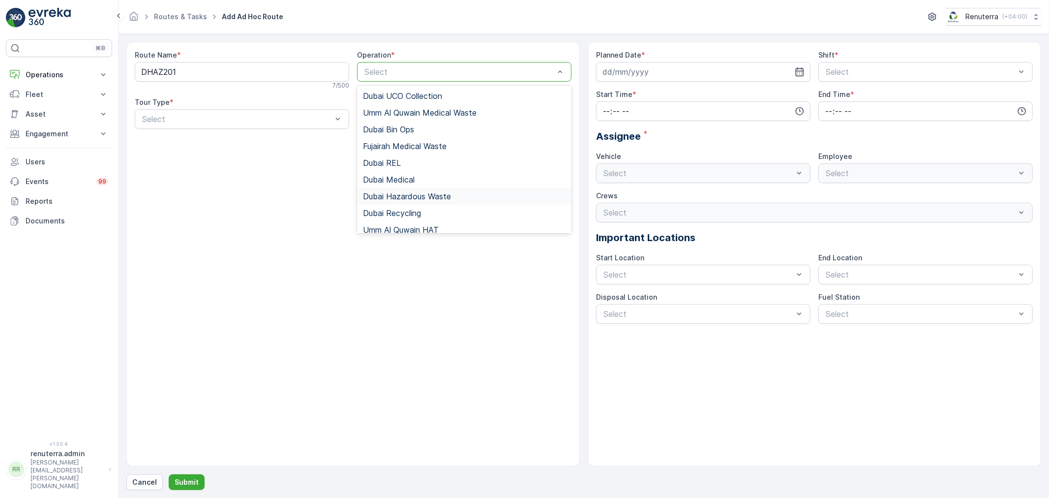
click at [410, 193] on span "Dubai Hazardous Waste" at bounding box center [407, 196] width 88 height 9
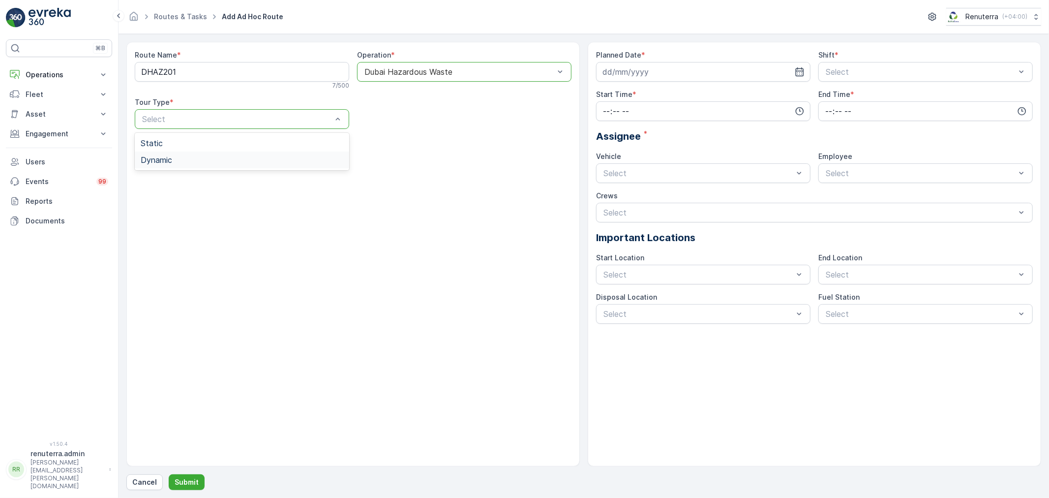
click at [189, 155] on div "Dynamic" at bounding box center [242, 159] width 203 height 9
click at [705, 79] on input at bounding box center [703, 72] width 214 height 20
click at [613, 198] on div "21" at bounding box center [613, 194] width 16 height 16
type input "[DATE]"
click at [845, 111] on span "Night Shift" at bounding box center [844, 112] width 40 height 9
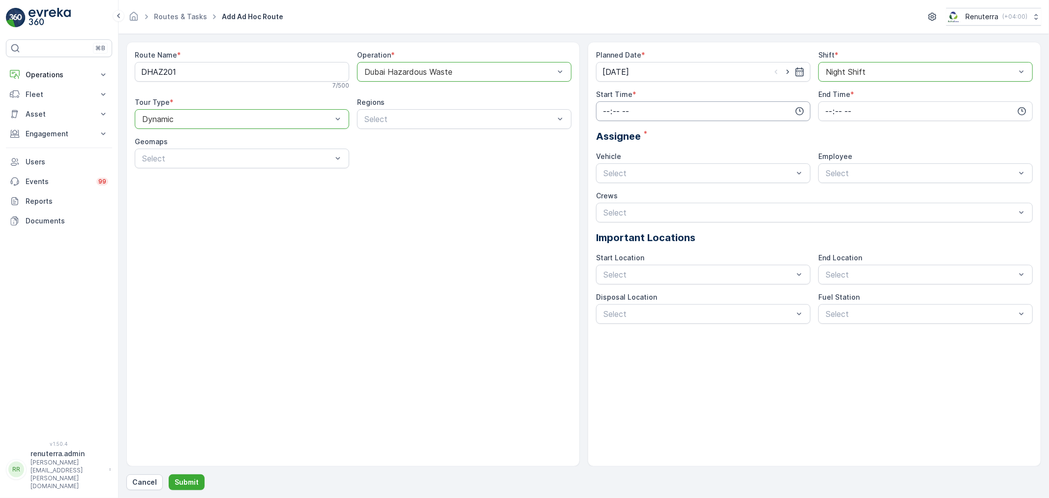
click at [702, 114] on input "time" at bounding box center [703, 111] width 214 height 20
click at [607, 169] on span "20" at bounding box center [606, 169] width 8 height 10
type input "20:00"
drag, startPoint x: 628, startPoint y: 129, endPoint x: 634, endPoint y: 129, distance: 5.4
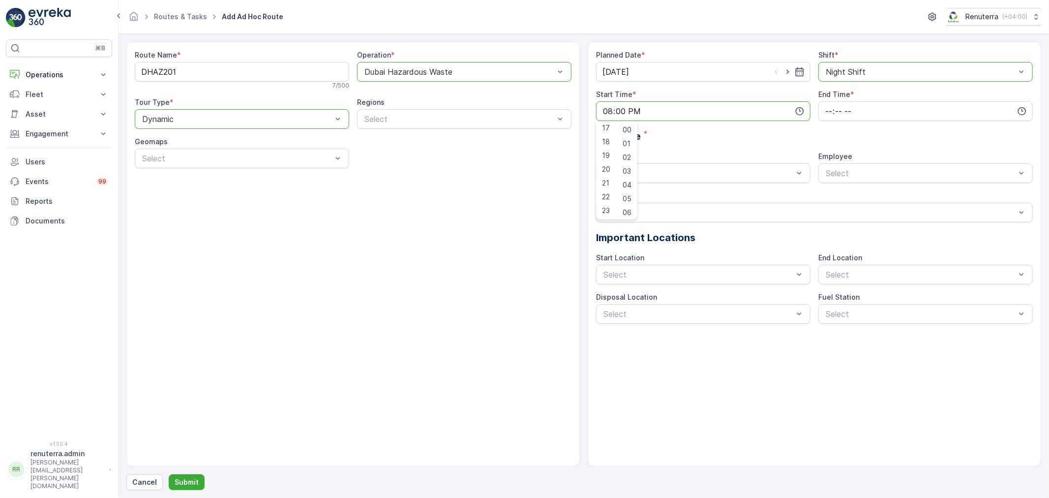
click at [630, 129] on span "00" at bounding box center [627, 130] width 9 height 10
click at [840, 104] on input "time" at bounding box center [926, 111] width 214 height 20
click at [829, 194] on span "22" at bounding box center [828, 197] width 8 height 10
type input "22:00"
click at [937, 143] on div "Assignee *" at bounding box center [814, 136] width 437 height 15
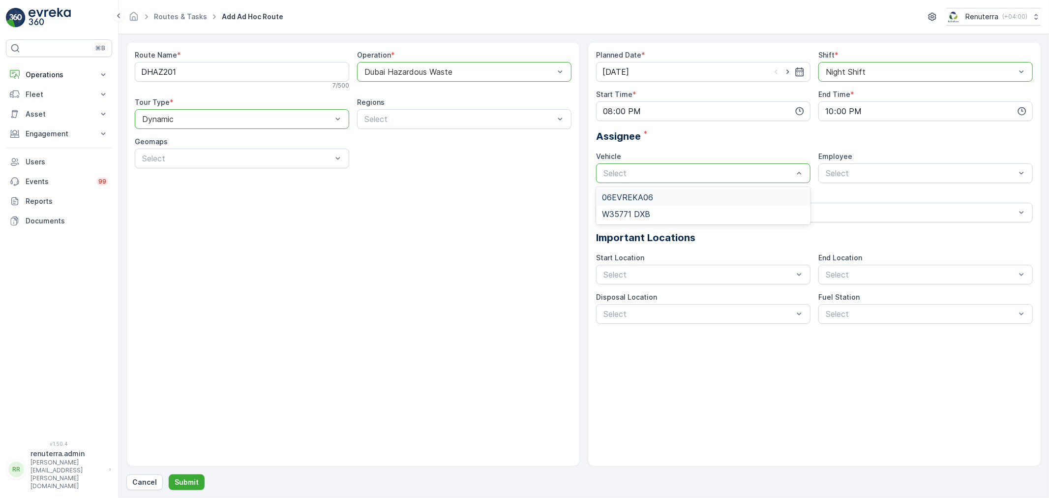
click at [635, 196] on span "06EVREKA06" at bounding box center [627, 197] width 51 height 9
click at [861, 163] on div "Select" at bounding box center [926, 173] width 214 height 20
click at [859, 232] on span "renuterra.captain" at bounding box center [854, 230] width 61 height 9
click at [180, 481] on p "Submit" at bounding box center [187, 482] width 24 height 10
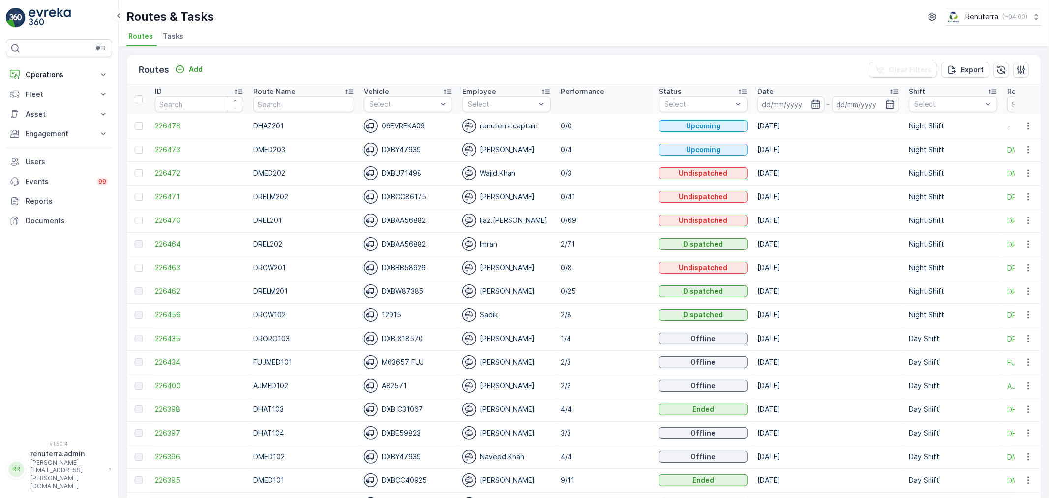
click at [811, 104] on icon "button" at bounding box center [816, 104] width 10 height 10
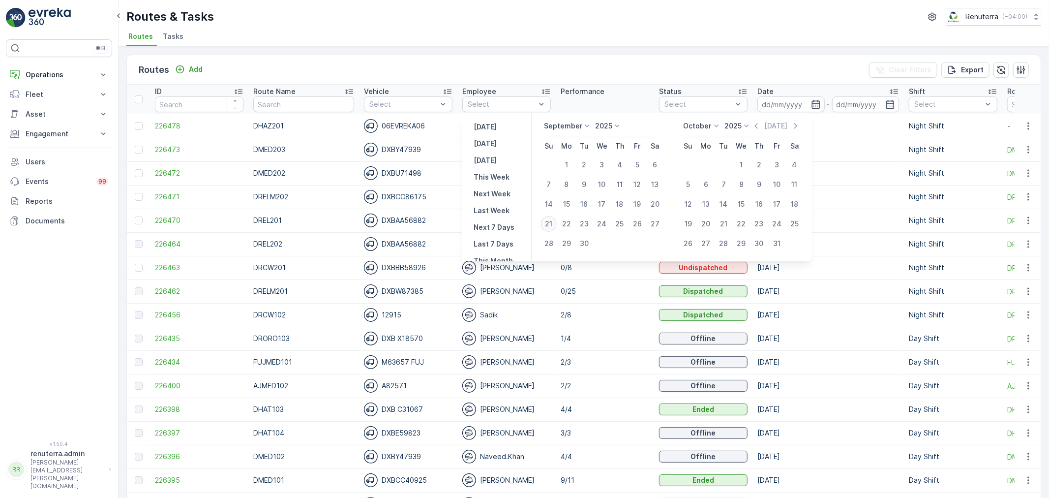
click at [551, 225] on div "21" at bounding box center [549, 224] width 16 height 16
type input "[DATE]"
click at [551, 225] on div "21" at bounding box center [549, 224] width 16 height 16
type input "[DATE]"
click at [552, 29] on div "Routes & Tasks Renuterra ( +04:00 ) Routes Tasks" at bounding box center [584, 23] width 931 height 47
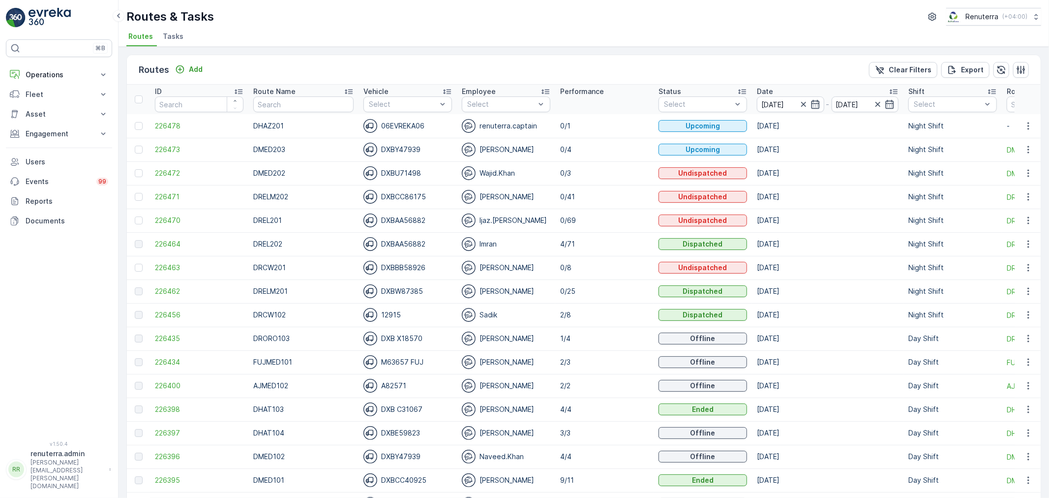
click at [552, 29] on div "Routes & Tasks Renuterra ( +04:00 ) Routes Tasks" at bounding box center [584, 23] width 931 height 47
click at [295, 102] on input "text" at bounding box center [303, 104] width 100 height 16
type input "hat"
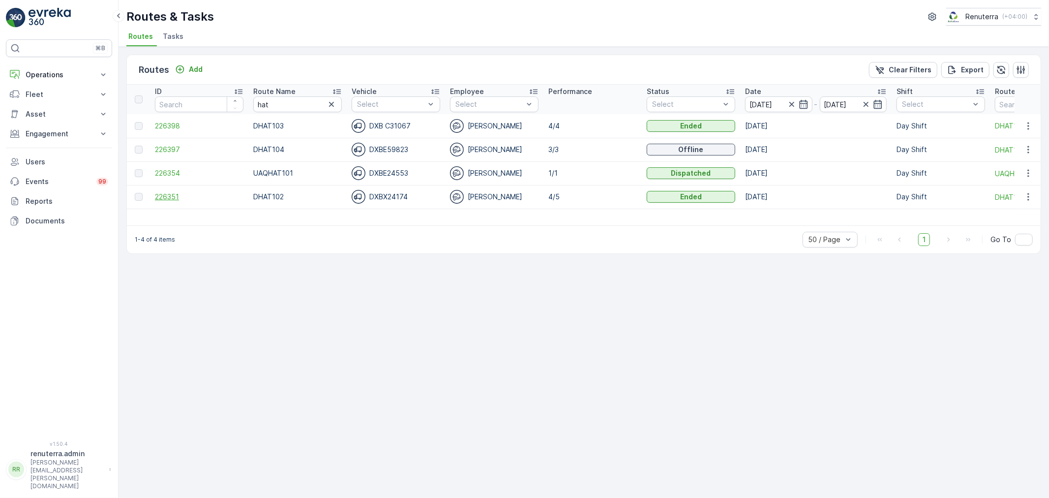
click at [171, 193] on span "226351" at bounding box center [199, 197] width 89 height 10
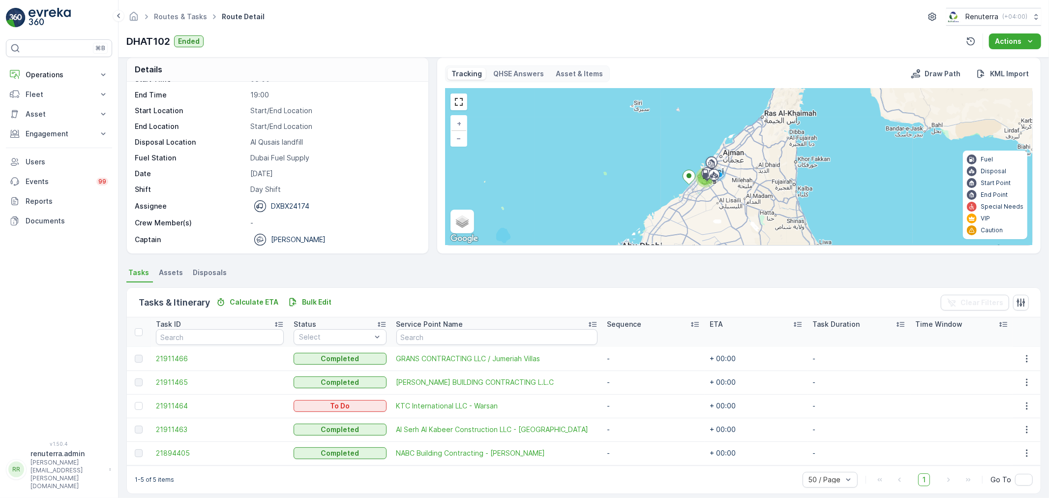
scroll to position [17, 0]
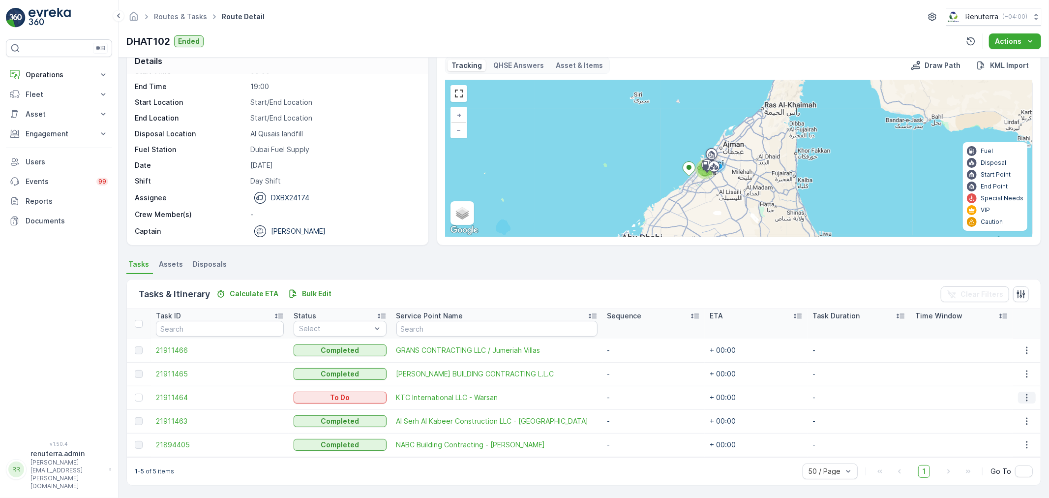
click at [1026, 394] on icon "button" at bounding box center [1026, 397] width 1 height 7
click at [1008, 450] on span "Remove from Route" at bounding box center [1012, 453] width 66 height 10
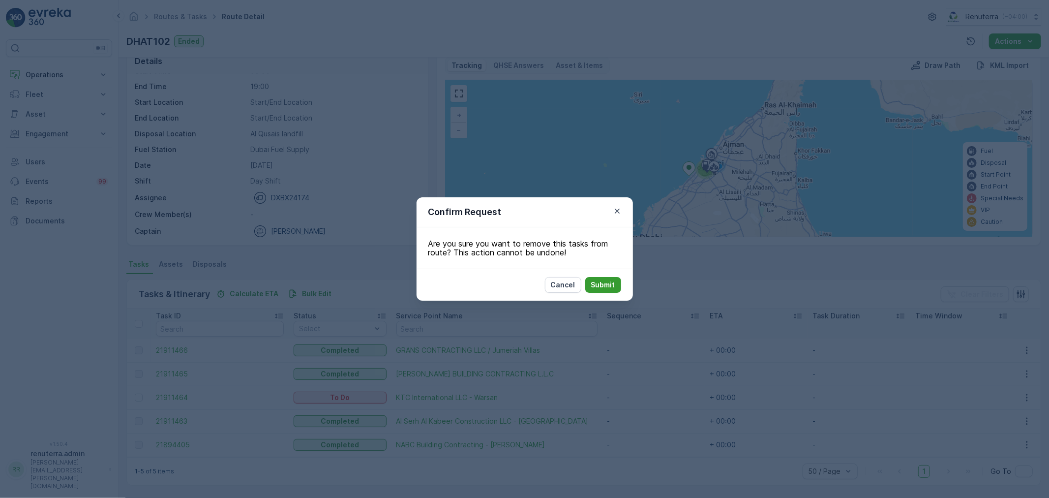
click at [606, 283] on p "Submit" at bounding box center [603, 285] width 24 height 10
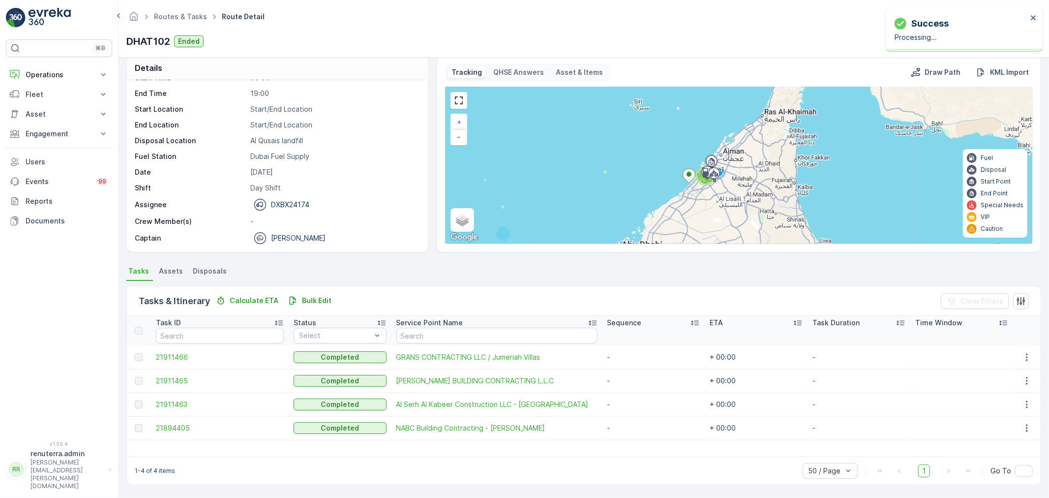
scroll to position [10, 0]
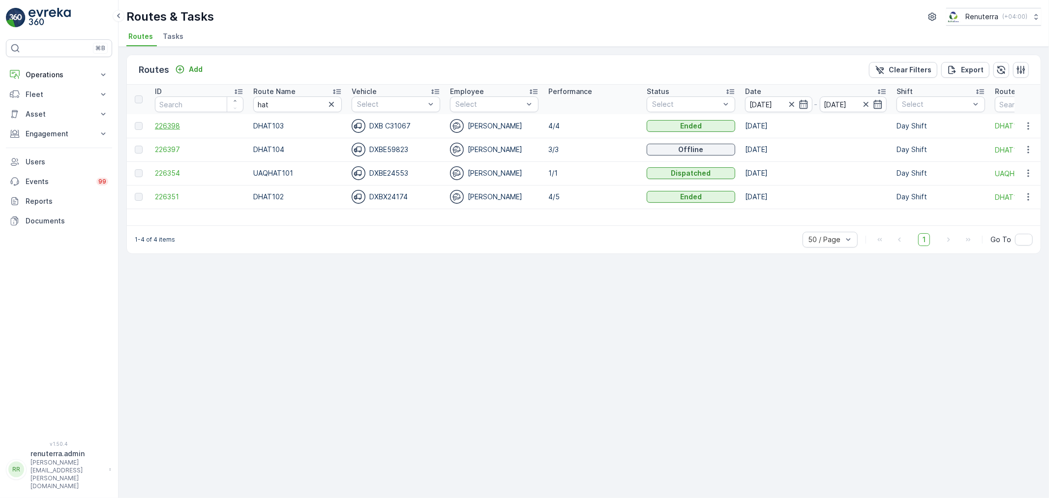
click at [168, 126] on span "226398" at bounding box center [199, 126] width 89 height 10
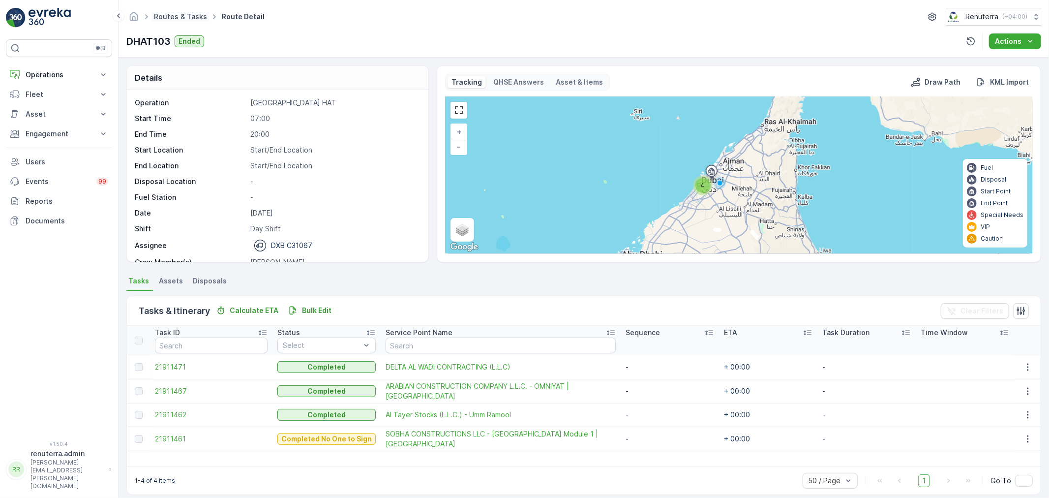
click at [170, 16] on link "Routes & Tasks" at bounding box center [180, 16] width 53 height 8
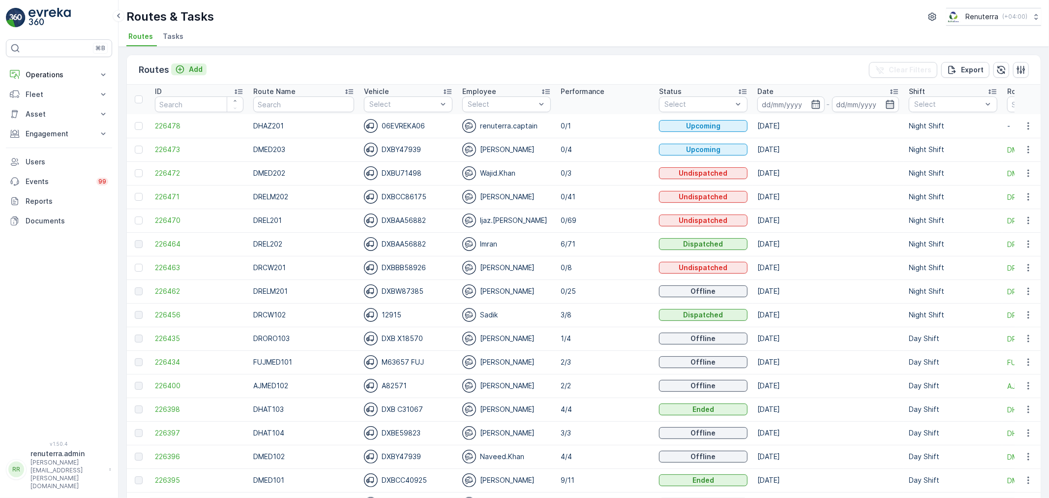
click at [189, 65] on p "Add" at bounding box center [196, 69] width 14 height 10
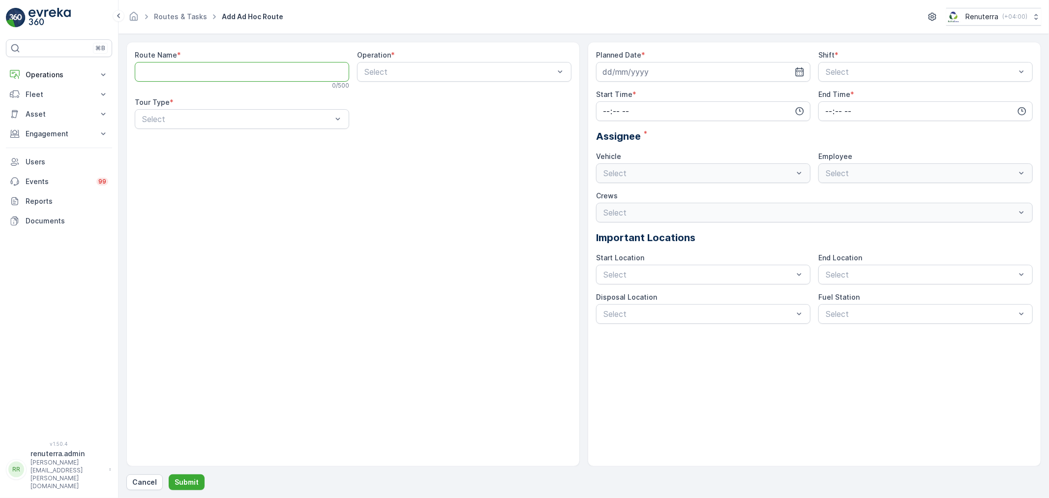
click at [189, 71] on Name "Route Name" at bounding box center [242, 72] width 214 height 20
type Name "DHAT201"
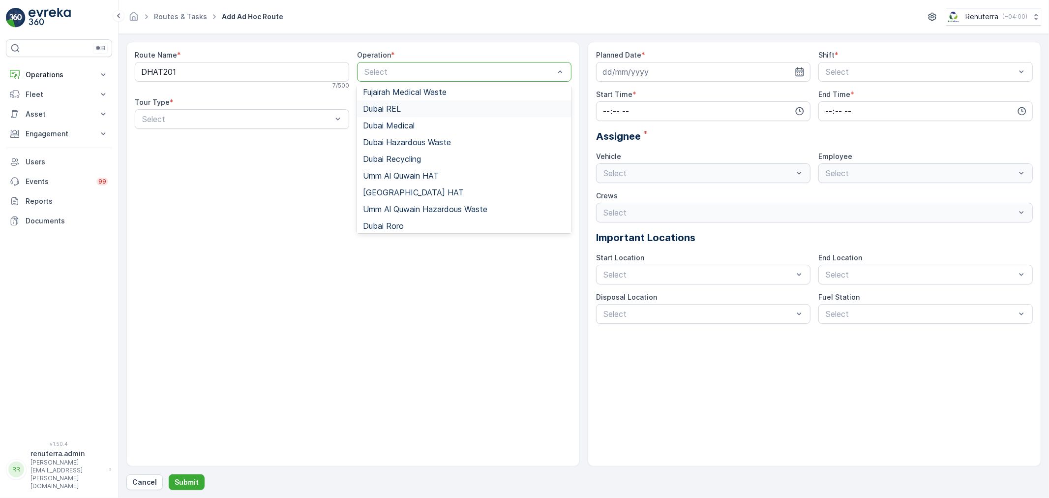
scroll to position [55, 0]
drag, startPoint x: 395, startPoint y: 190, endPoint x: 370, endPoint y: 174, distance: 29.9
click at [395, 191] on span "[GEOGRAPHIC_DATA] HAT" at bounding box center [413, 191] width 101 height 9
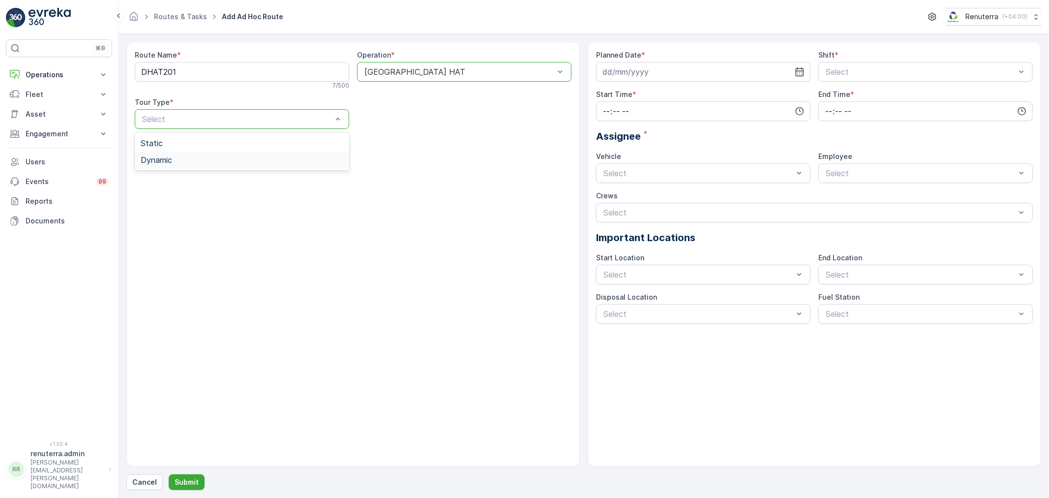
click at [168, 163] on span "Dynamic" at bounding box center [156, 159] width 31 height 9
click at [671, 70] on input at bounding box center [703, 72] width 214 height 20
click at [616, 192] on div "21" at bounding box center [613, 194] width 16 height 16
type input "[DATE]"
click at [839, 111] on span "Night Shift" at bounding box center [844, 112] width 40 height 9
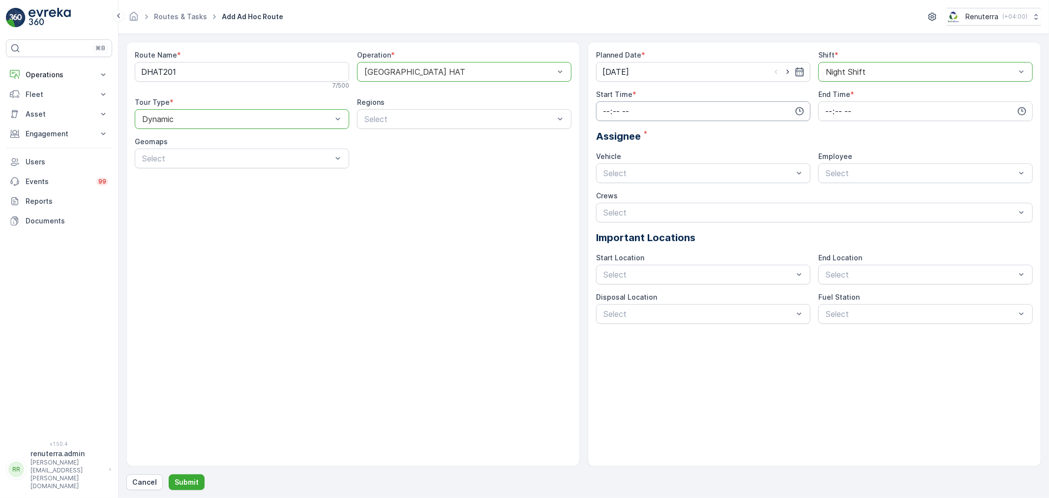
click at [623, 109] on input "time" at bounding box center [703, 111] width 214 height 20
click at [608, 168] on span "20" at bounding box center [606, 169] width 8 height 10
type input "20:00"
drag, startPoint x: 748, startPoint y: 132, endPoint x: 815, endPoint y: 124, distance: 67.8
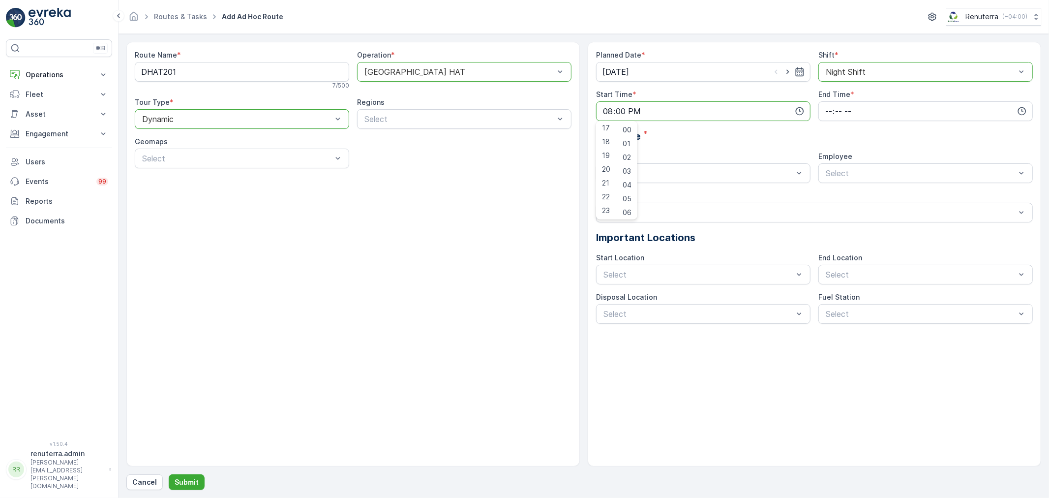
click at [750, 132] on div "Assignee *" at bounding box center [814, 136] width 437 height 15
click at [841, 114] on input "time" at bounding box center [926, 111] width 214 height 20
click at [831, 141] on span "05" at bounding box center [828, 144] width 9 height 10
type input "05:00"
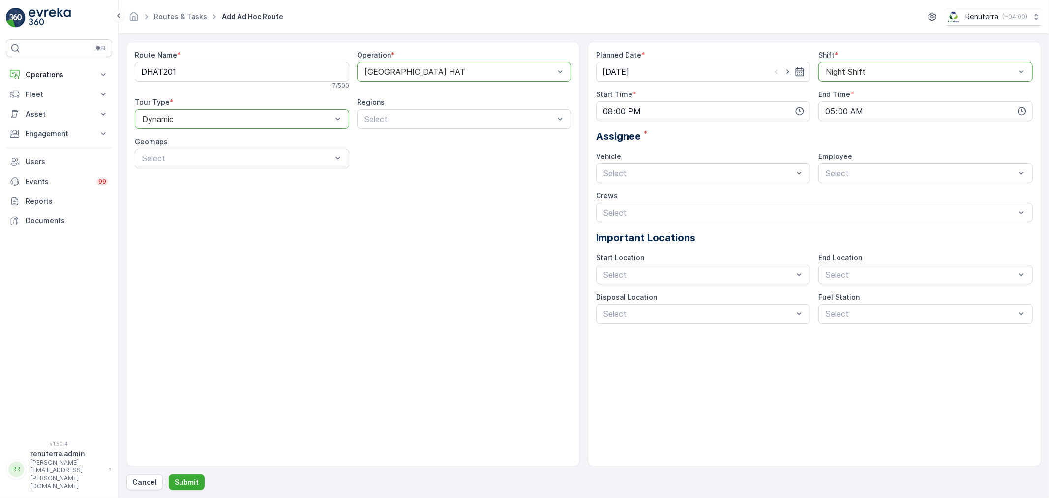
click at [735, 140] on div "Assignee *" at bounding box center [814, 136] width 437 height 15
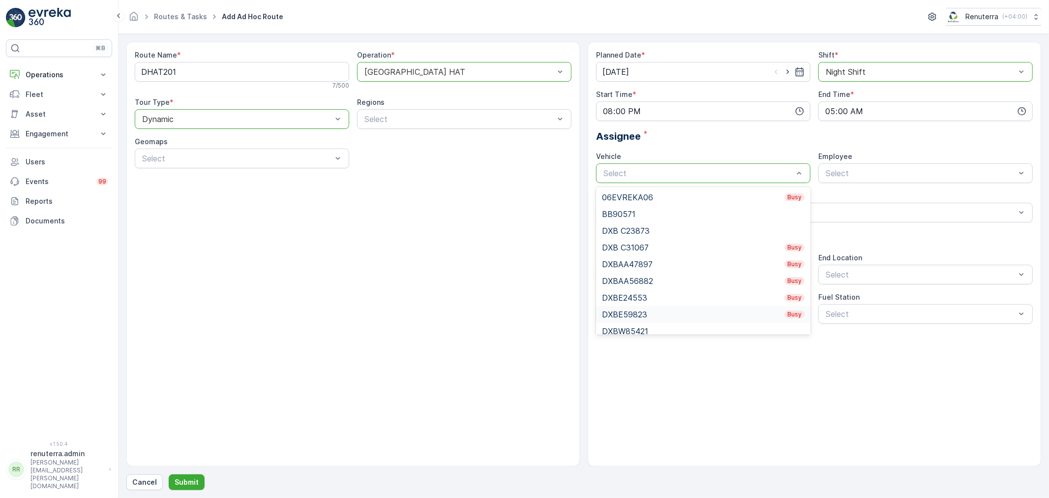
click at [653, 311] on div "DXBE59823 Busy" at bounding box center [703, 314] width 203 height 9
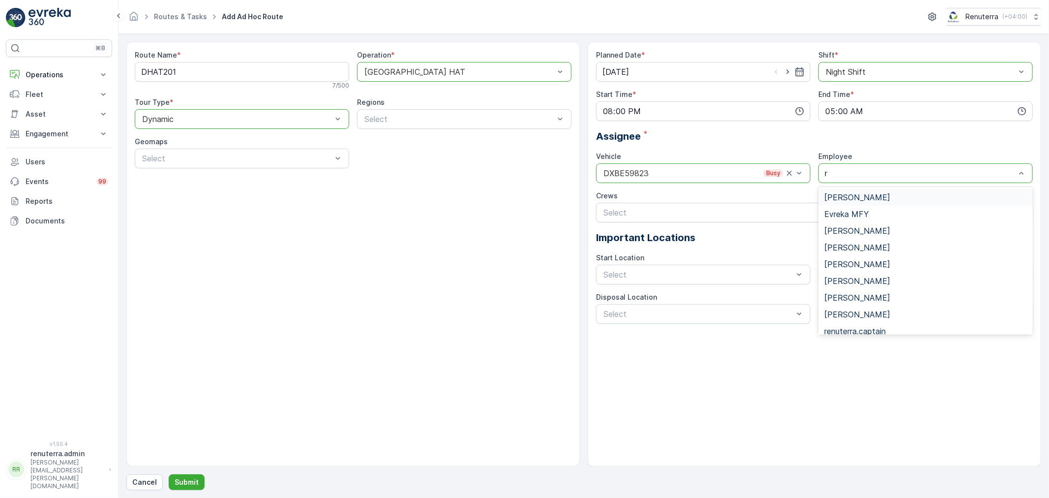
type input "ra"
click at [856, 193] on span "Razon Miah" at bounding box center [857, 197] width 66 height 9
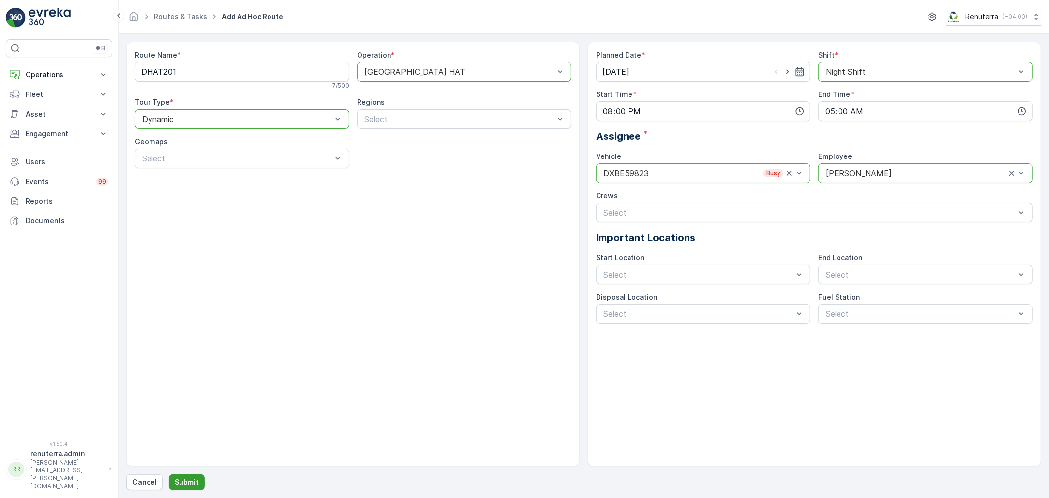
click at [192, 480] on p "Submit" at bounding box center [187, 482] width 24 height 10
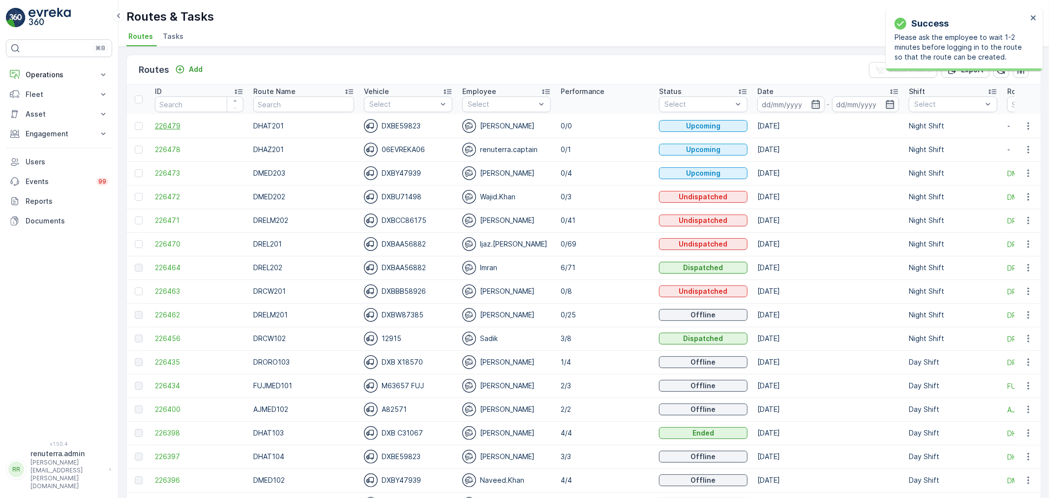
click at [165, 128] on span "226479" at bounding box center [199, 126] width 89 height 10
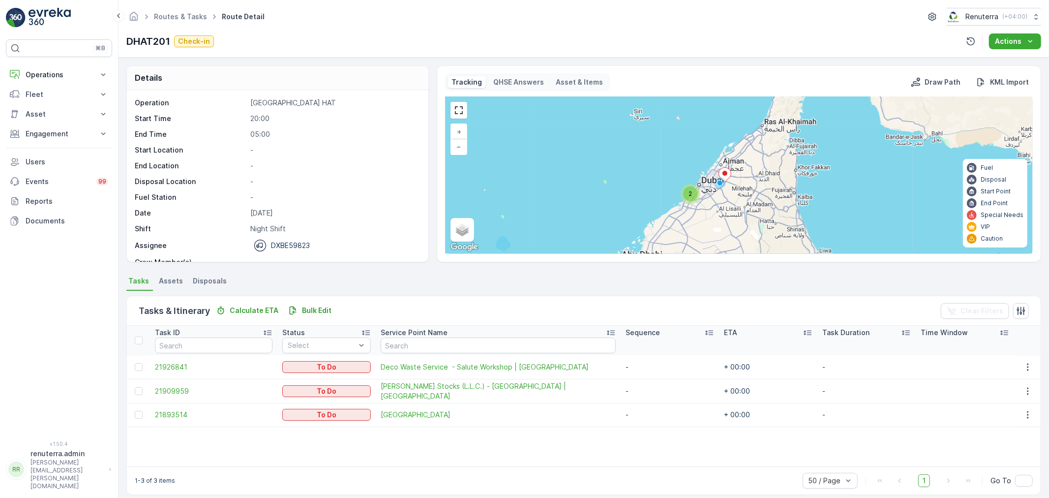
click at [692, 195] on div "2" at bounding box center [690, 193] width 15 height 15
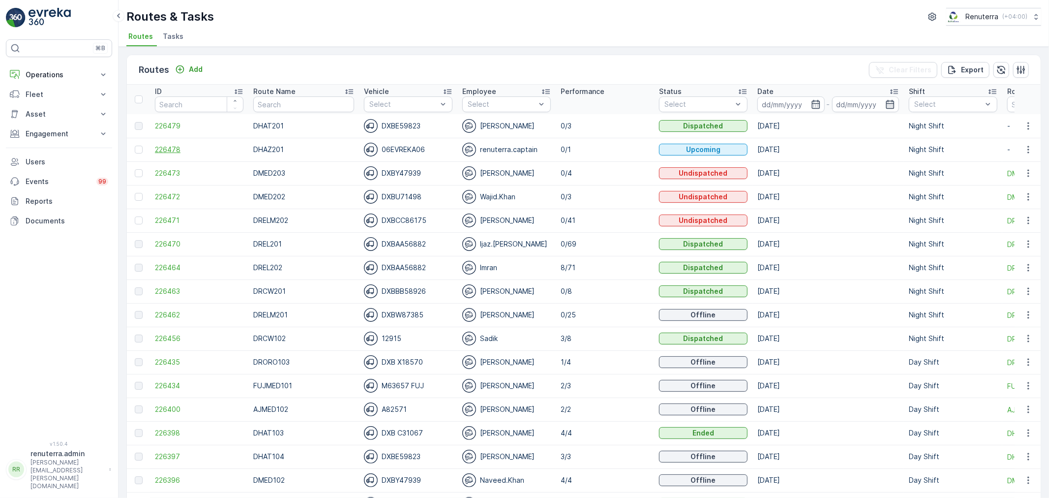
click at [173, 150] on span "226478" at bounding box center [199, 150] width 89 height 10
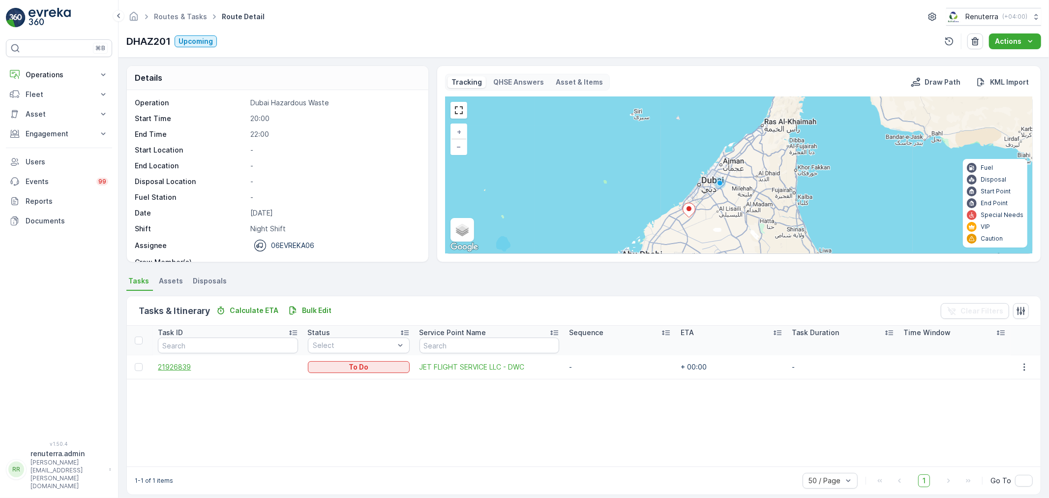
click at [182, 365] on span "21926839" at bounding box center [228, 367] width 140 height 10
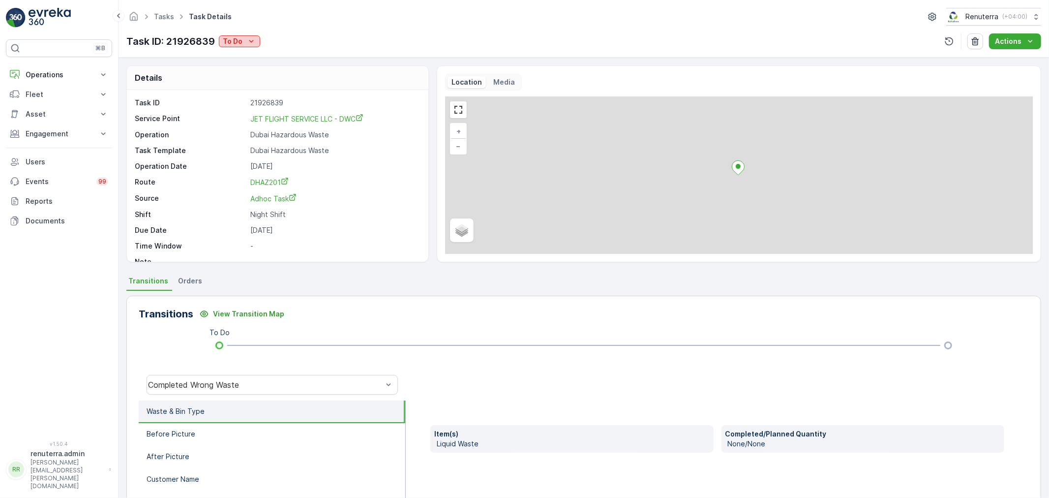
click at [246, 42] on icon "To Do" at bounding box center [251, 41] width 10 height 10
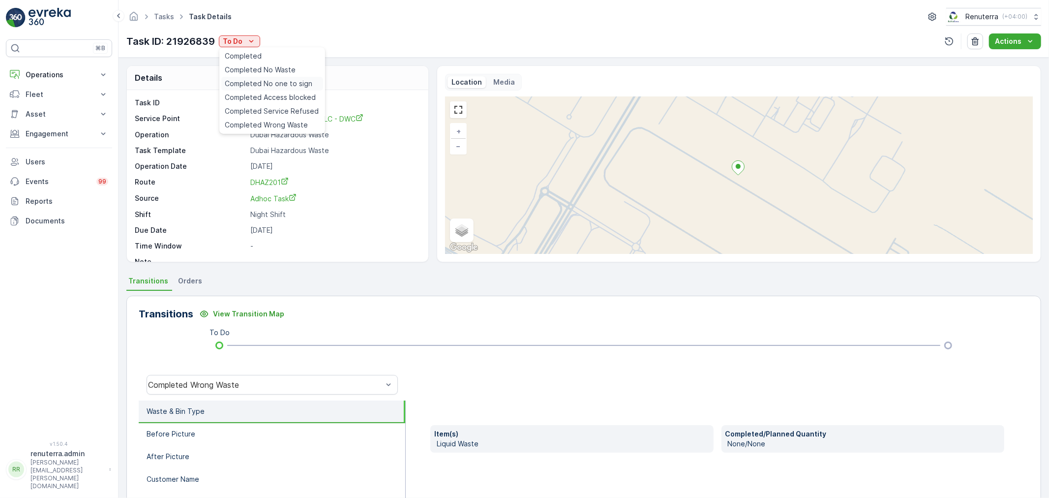
click at [285, 82] on span "Completed No one to sign" at bounding box center [269, 84] width 88 height 10
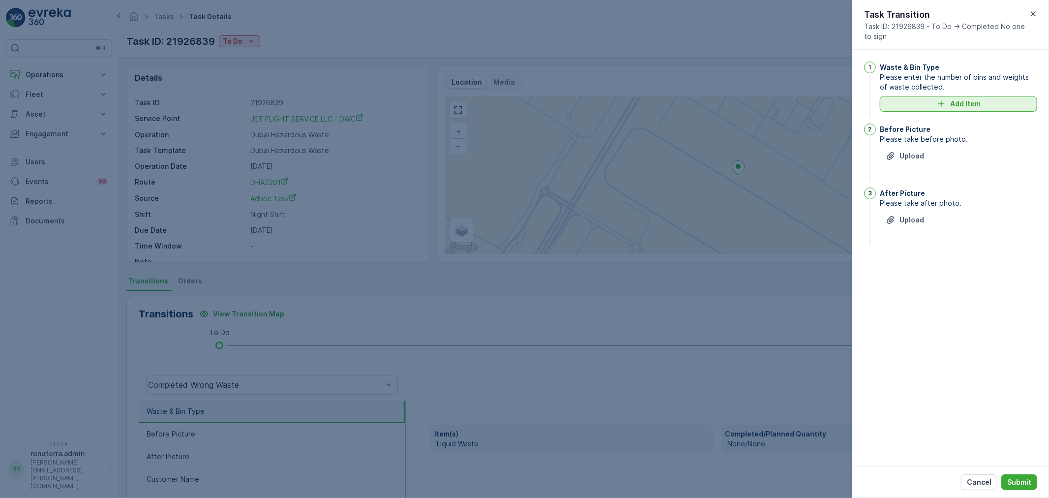
click at [958, 104] on p "Add Item" at bounding box center [965, 104] width 31 height 10
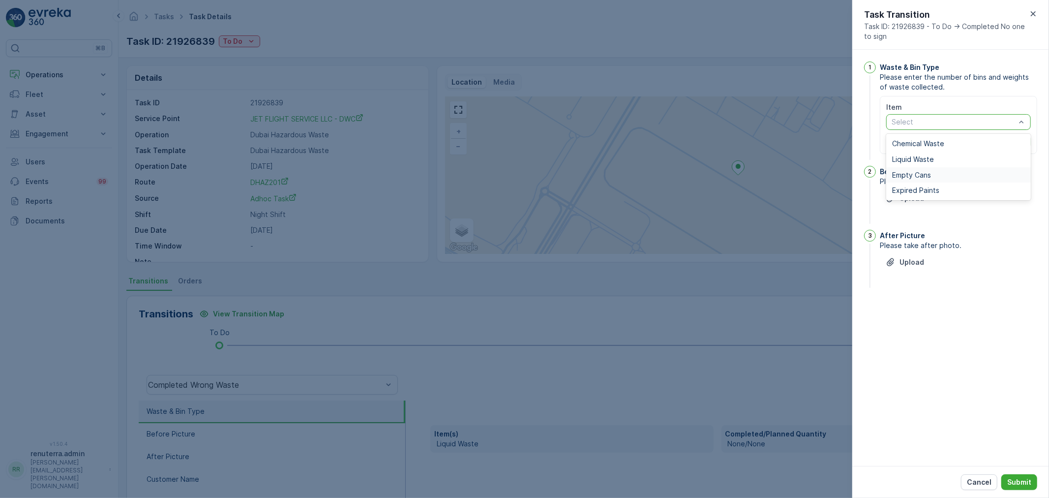
click at [933, 171] on div "Empty Cans" at bounding box center [958, 175] width 133 height 8
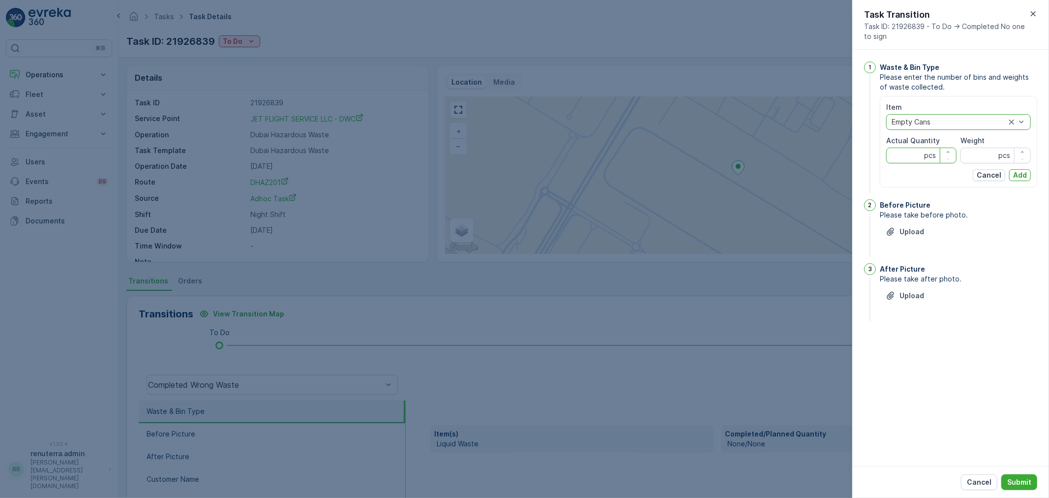
click at [909, 153] on Quantity "Actual Quantity" at bounding box center [921, 156] width 70 height 16
type Quantity "1"
click at [976, 153] on input "Weight" at bounding box center [996, 156] width 70 height 16
type input "43"
click at [1021, 171] on p "Add" at bounding box center [1020, 175] width 14 height 10
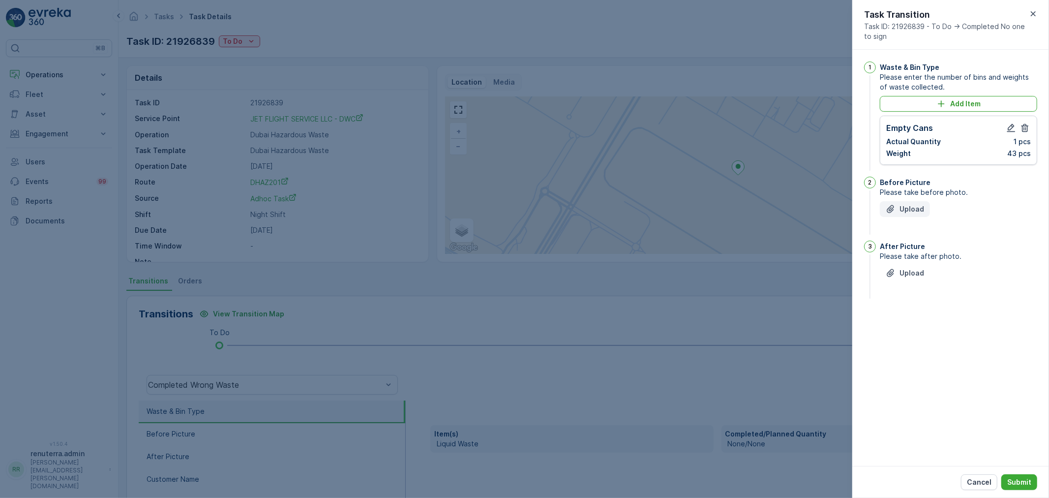
click at [908, 210] on p "Upload" at bounding box center [912, 209] width 25 height 10
click at [910, 325] on p "Upload" at bounding box center [912, 322] width 25 height 10
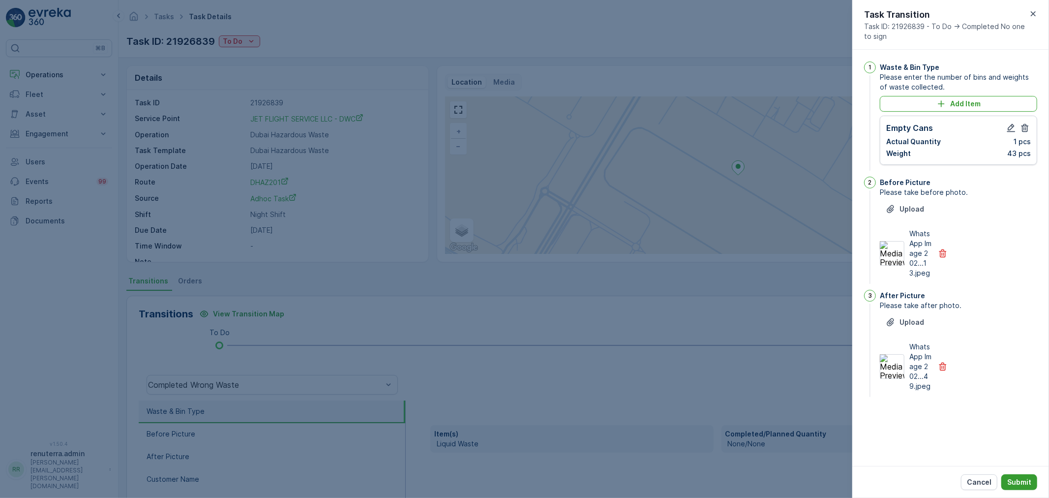
click at [1025, 481] on p "Submit" at bounding box center [1019, 482] width 24 height 10
